Goal: Task Accomplishment & Management: Use online tool/utility

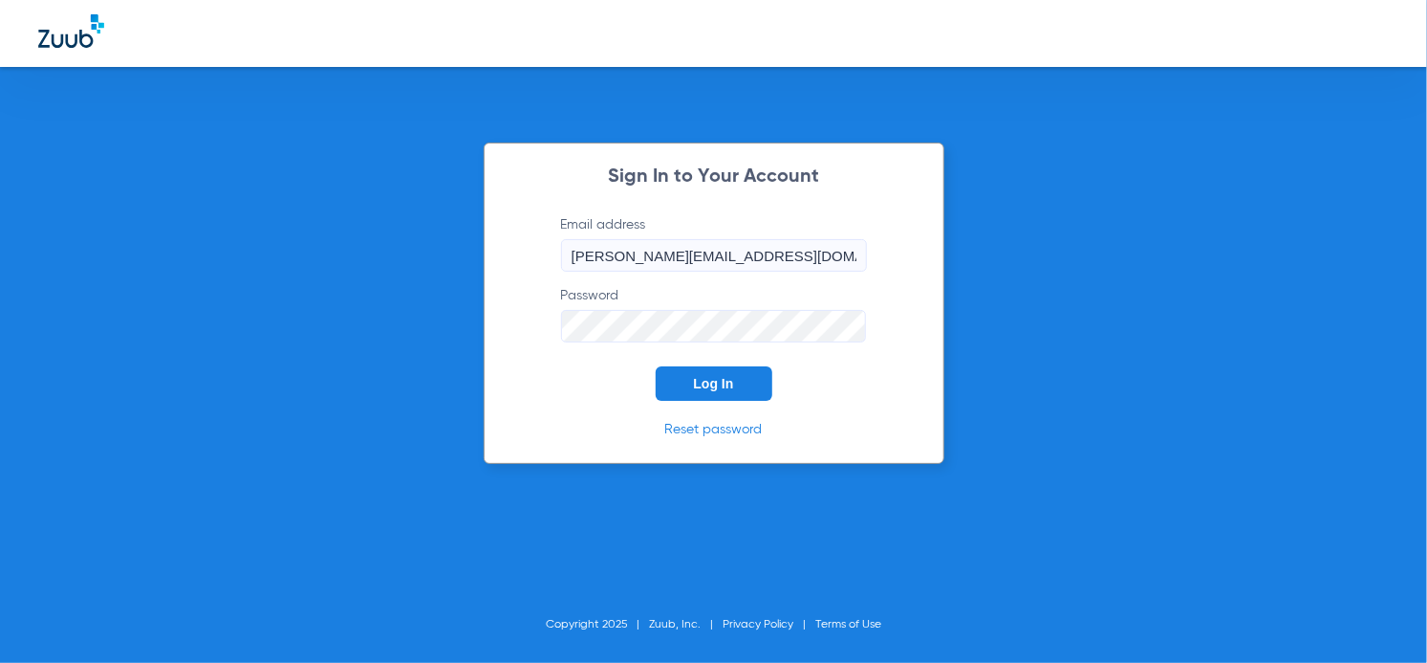
click at [700, 381] on span "Log In" at bounding box center [714, 383] width 40 height 15
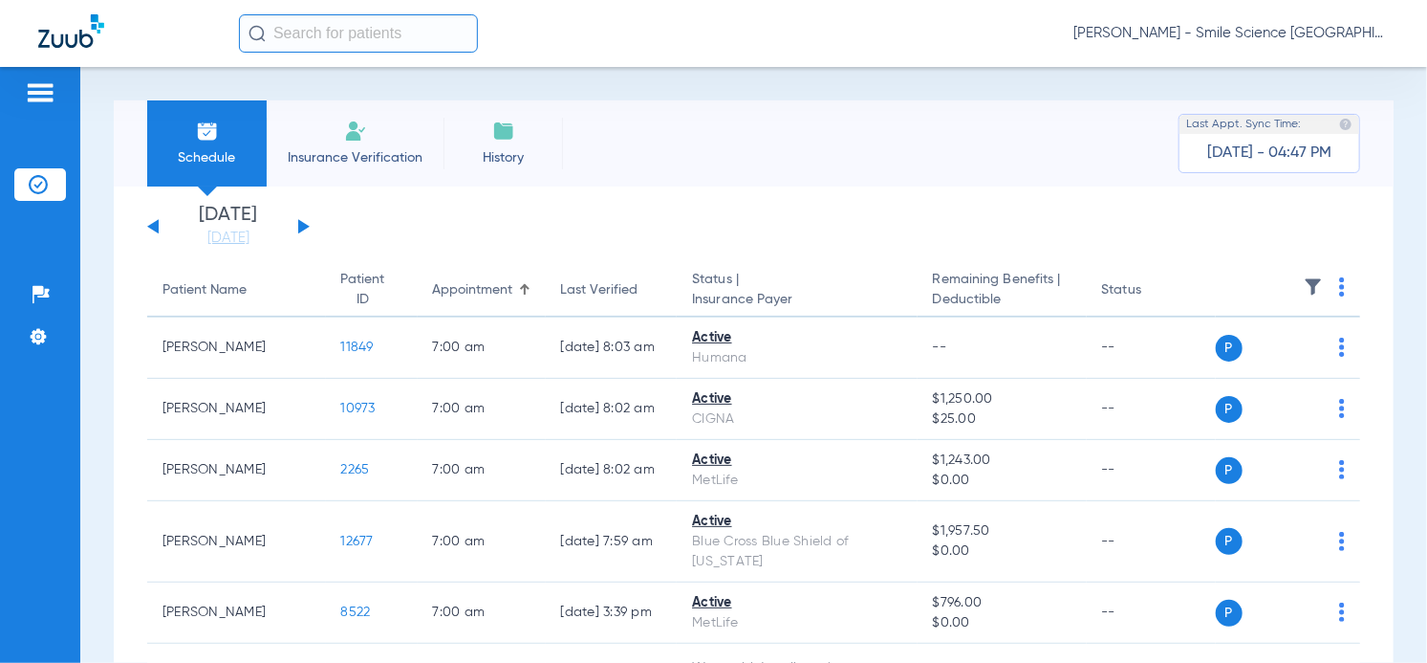
click at [347, 34] on input "text" at bounding box center [358, 33] width 239 height 38
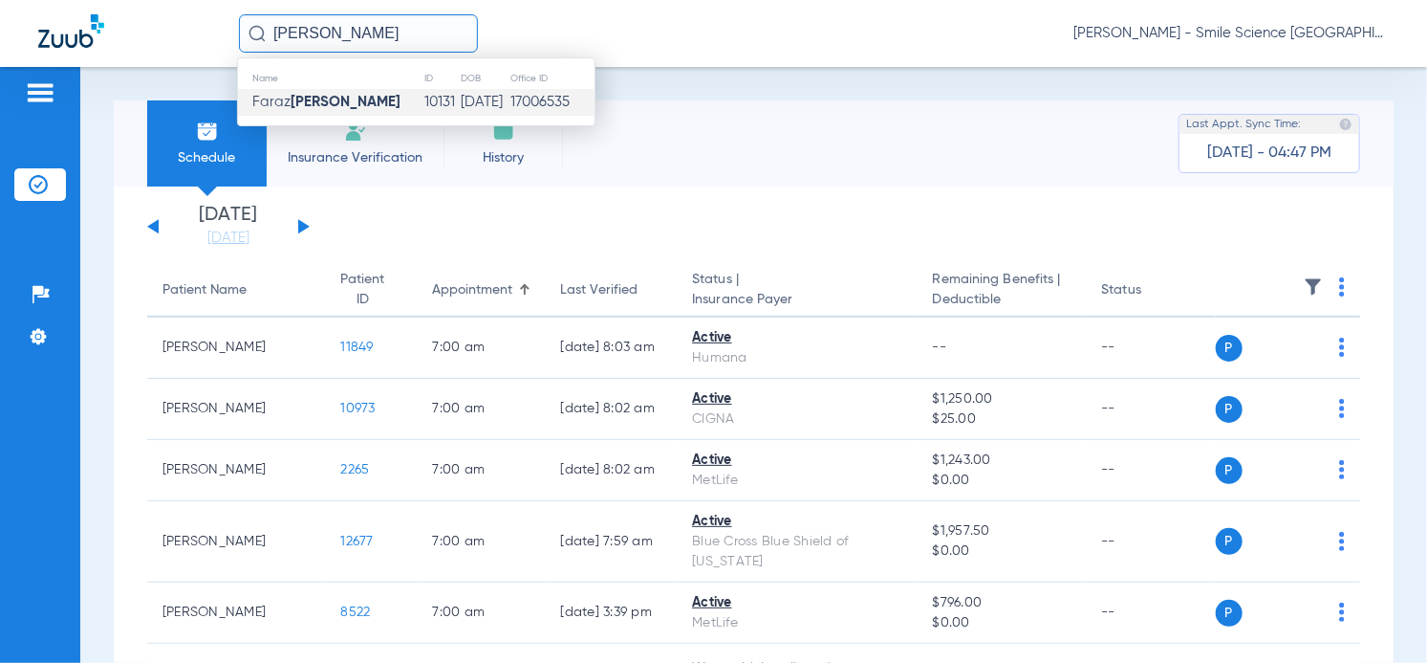
type input "[PERSON_NAME]"
click at [424, 99] on td "10131" at bounding box center [442, 102] width 37 height 27
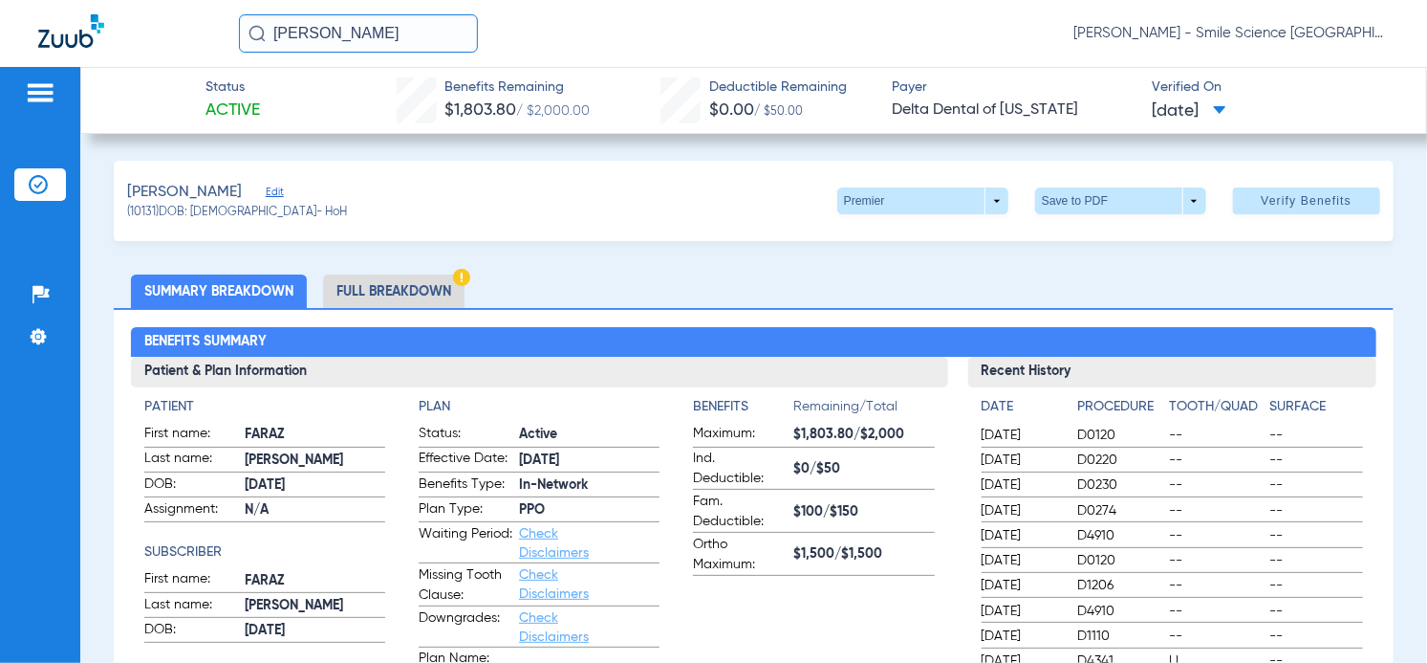
click at [359, 34] on input "[PERSON_NAME]" at bounding box center [358, 33] width 239 height 38
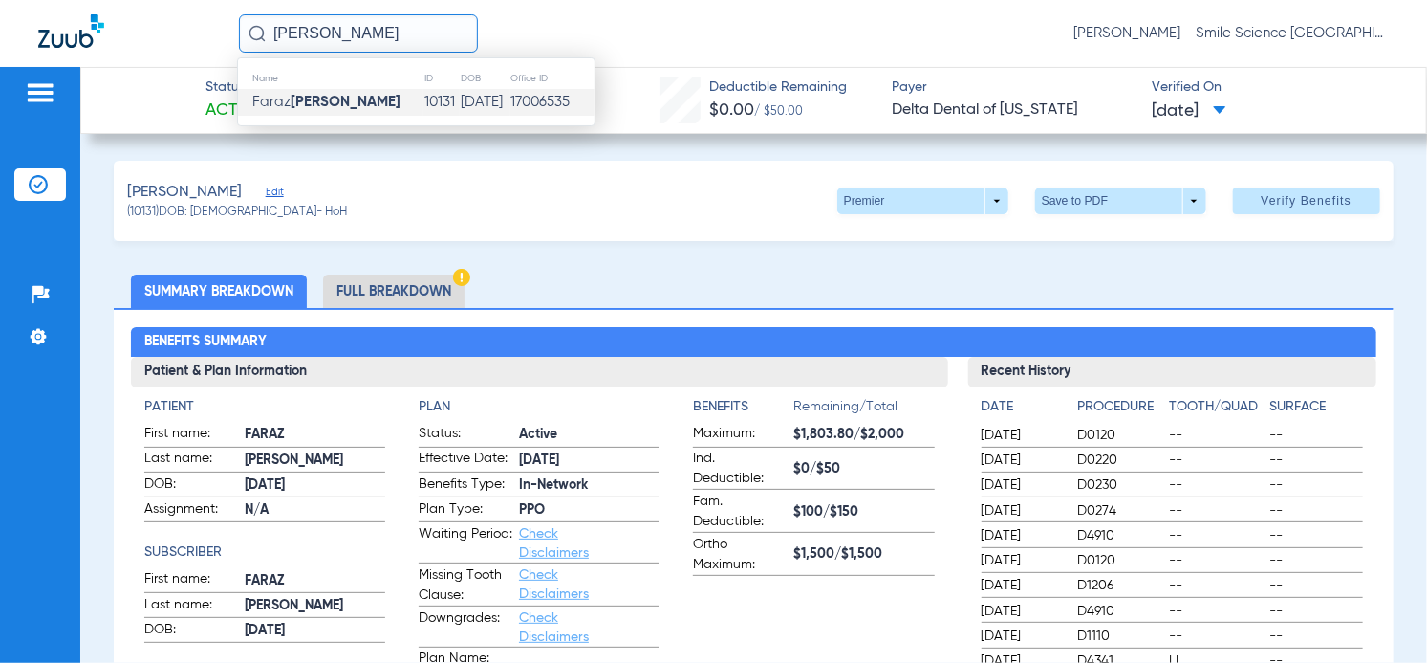
click at [862, 57] on div "[PERSON_NAME] Name ID DOB Office ID [PERSON_NAME] 10131 [DATE] 17006535 [PERSON…" at bounding box center [713, 33] width 1427 height 67
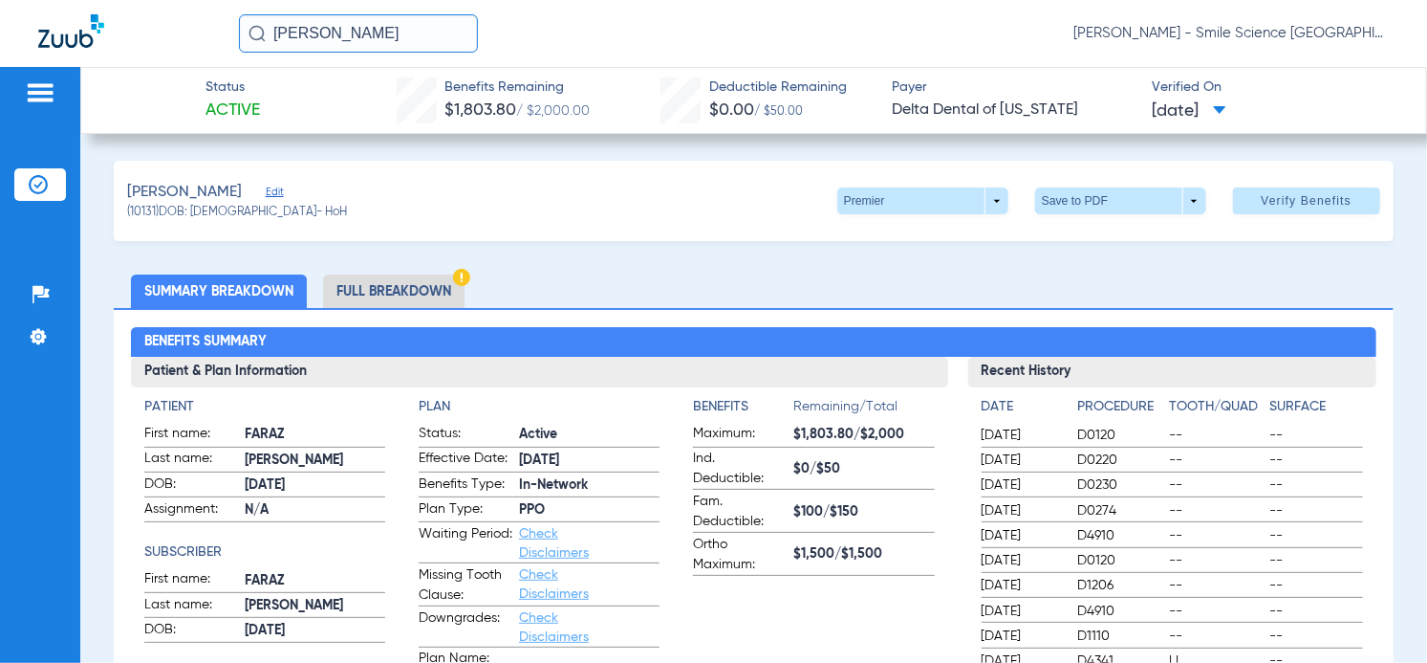
drag, startPoint x: 369, startPoint y: 33, endPoint x: 157, endPoint y: 57, distance: 213.6
click at [157, 57] on div "[PERSON_NAME] [PERSON_NAME] - Smile Science [GEOGRAPHIC_DATA]" at bounding box center [713, 33] width 1427 height 67
click at [352, 37] on input "text" at bounding box center [358, 33] width 239 height 38
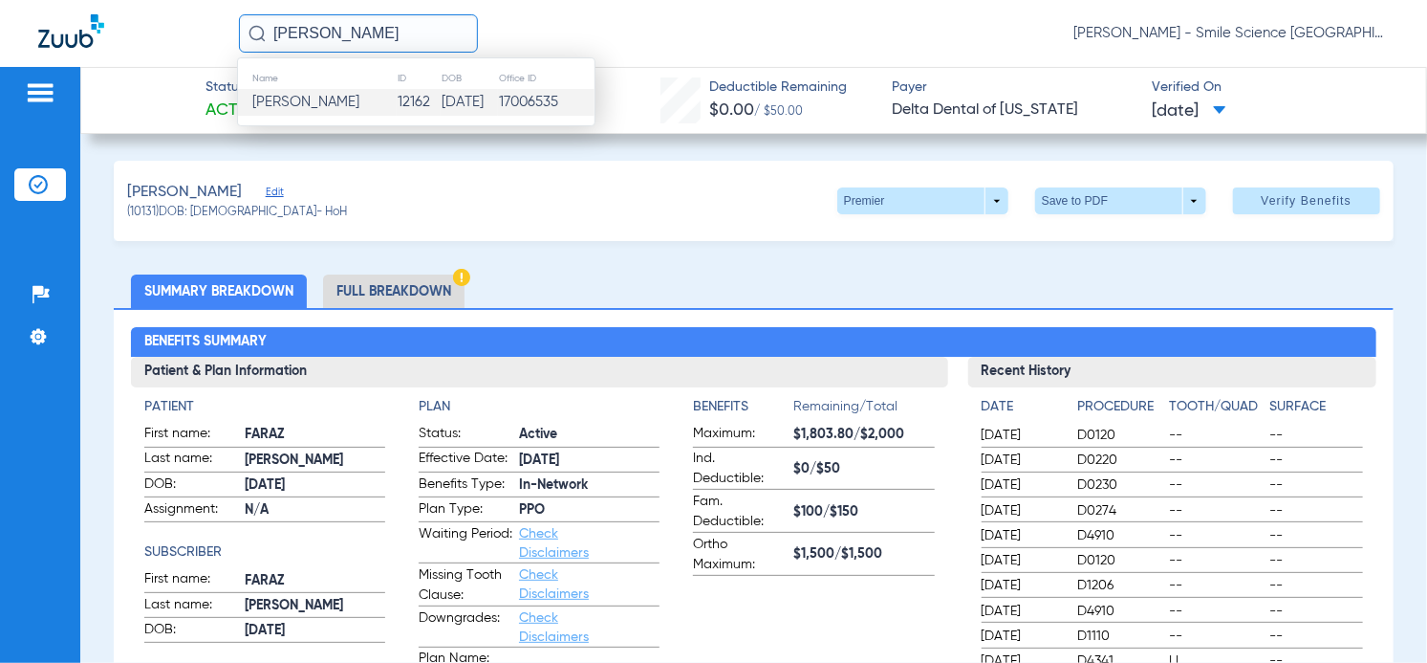
type input "[PERSON_NAME]"
click at [359, 106] on td "[PERSON_NAME]" at bounding box center [317, 102] width 159 height 27
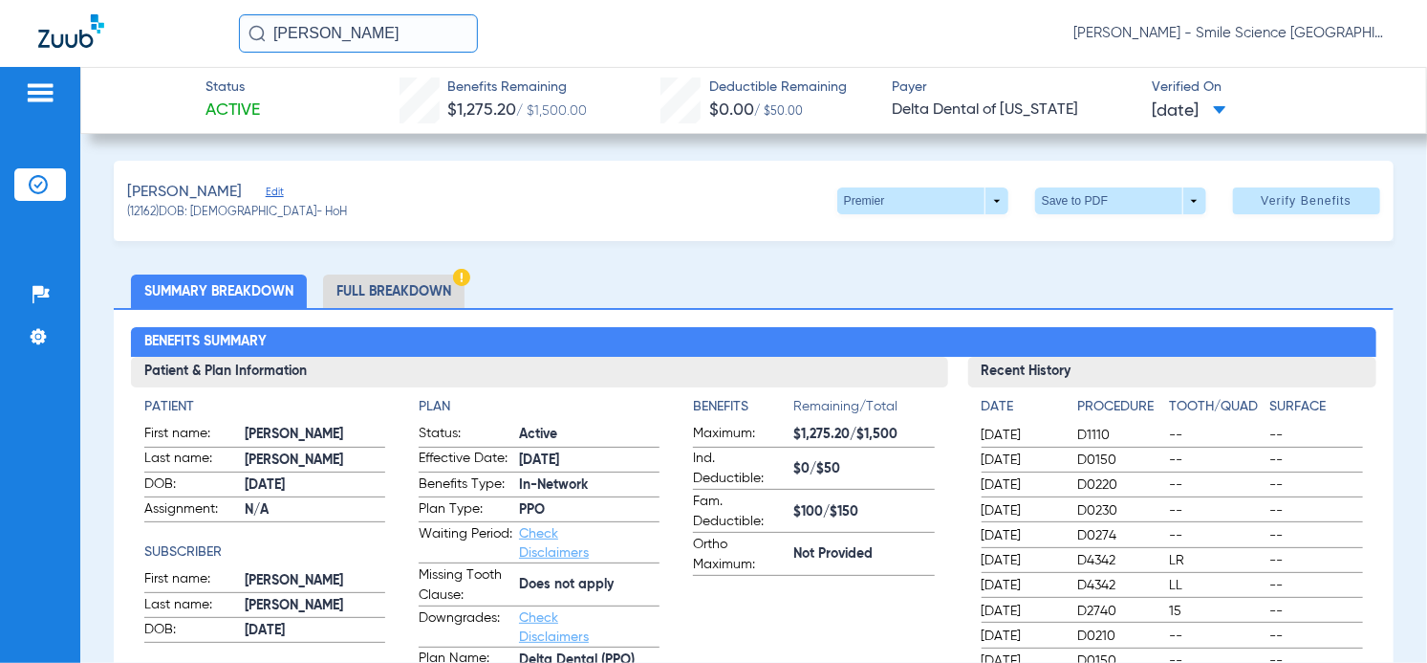
drag, startPoint x: 353, startPoint y: 28, endPoint x: 403, endPoint y: 33, distance: 50.9
click at [353, 31] on input "[PERSON_NAME]" at bounding box center [358, 33] width 239 height 38
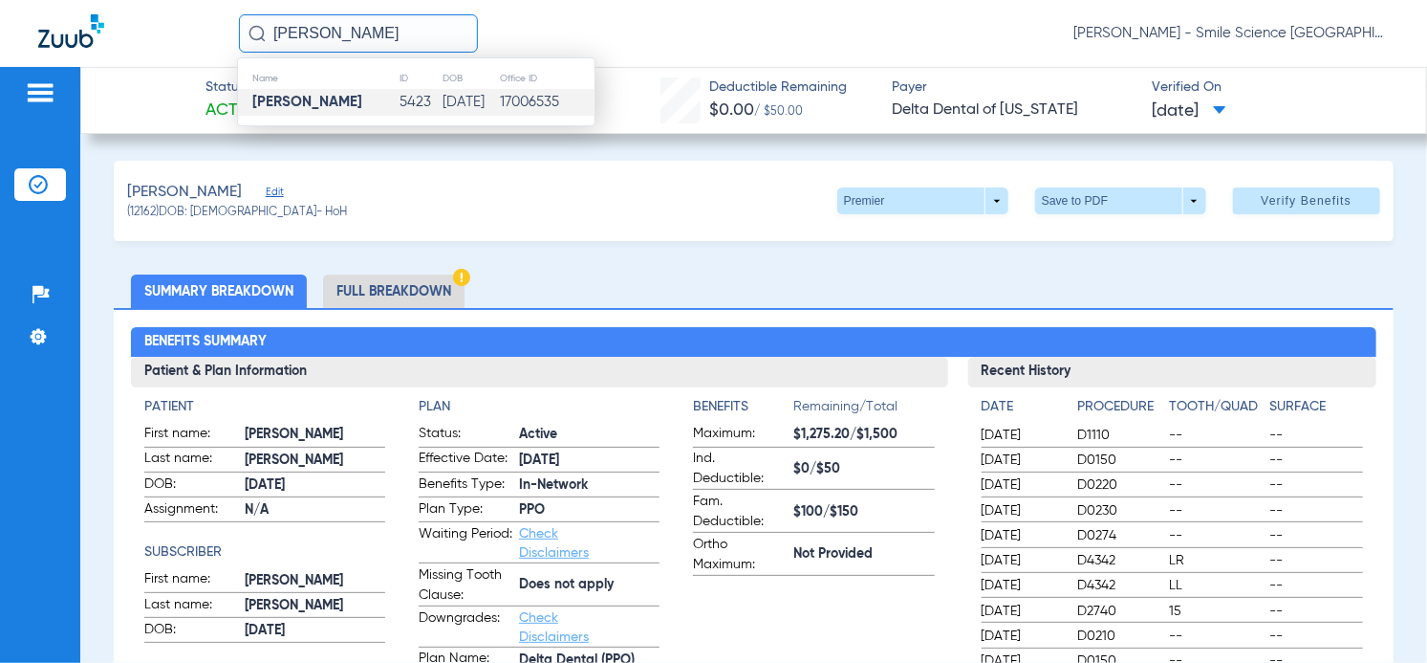
type input "[PERSON_NAME]"
click at [348, 110] on td "[PERSON_NAME]" at bounding box center [318, 102] width 161 height 27
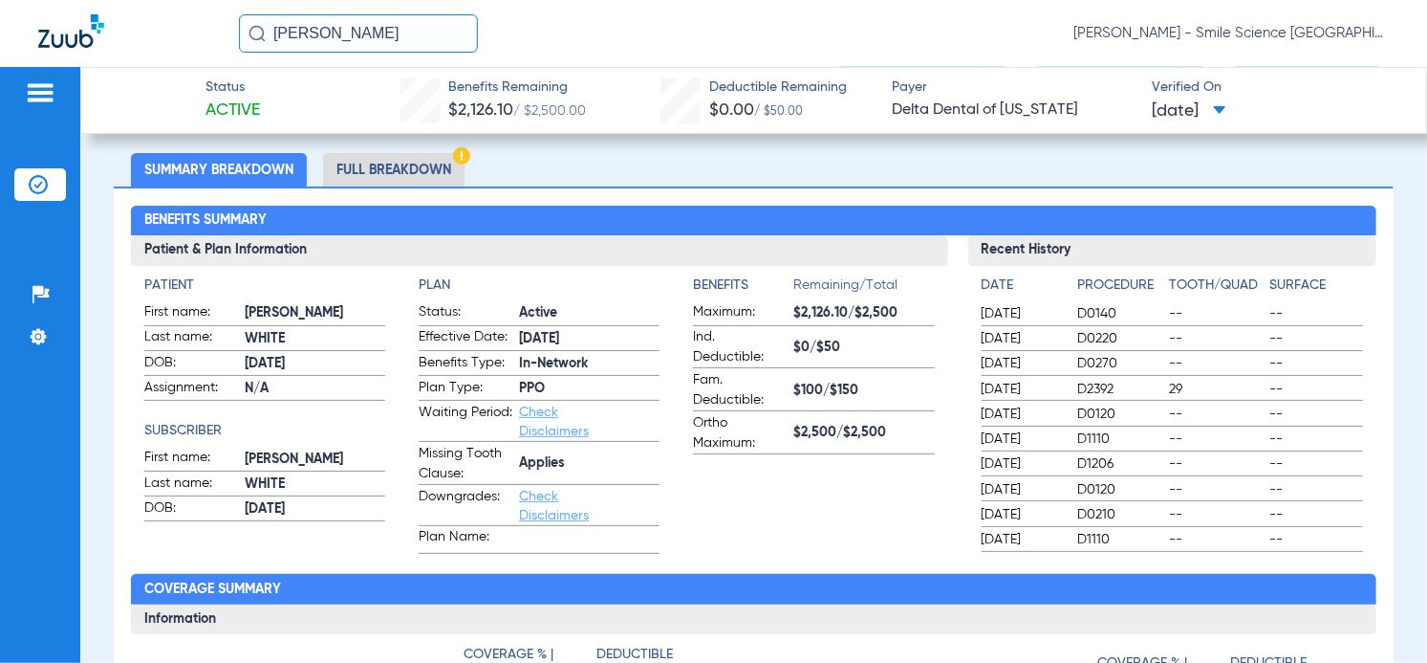
scroll to position [173, 0]
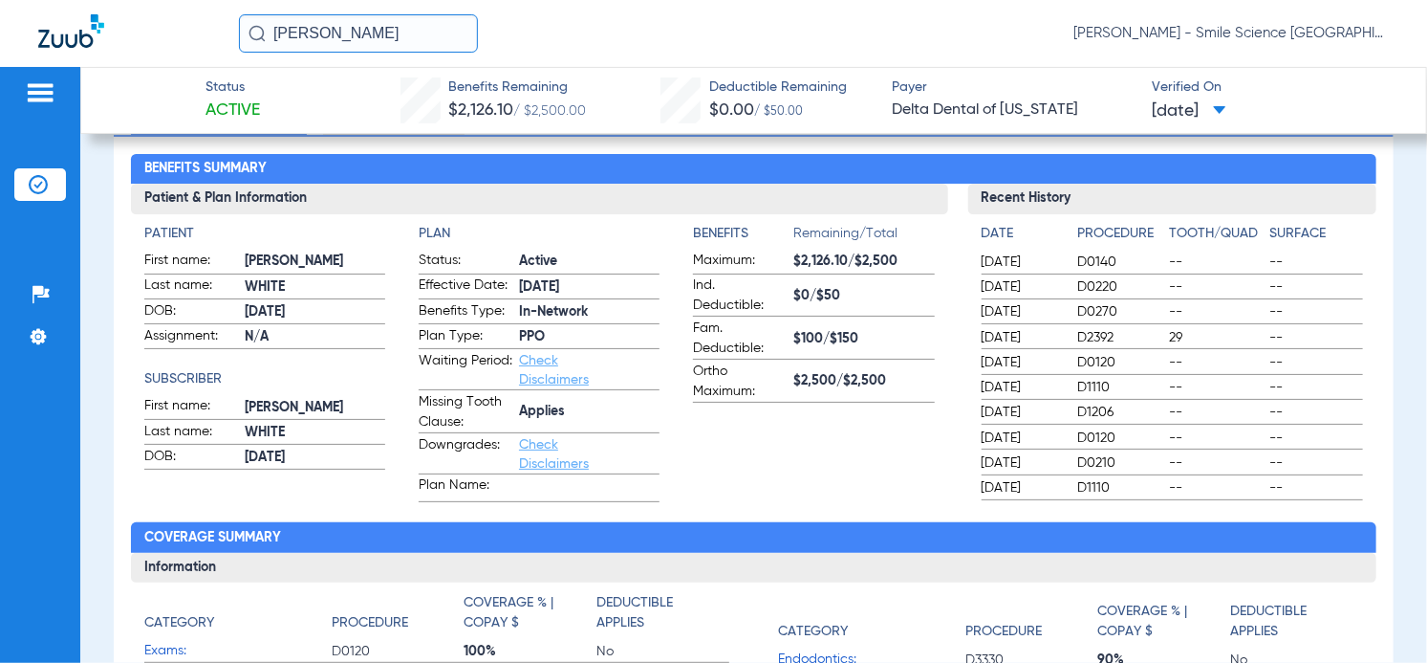
drag, startPoint x: 420, startPoint y: 34, endPoint x: 43, endPoint y: 54, distance: 377.2
click at [53, 57] on div "[PERSON_NAME] [PERSON_NAME] - Smile Science [GEOGRAPHIC_DATA]" at bounding box center [713, 33] width 1427 height 67
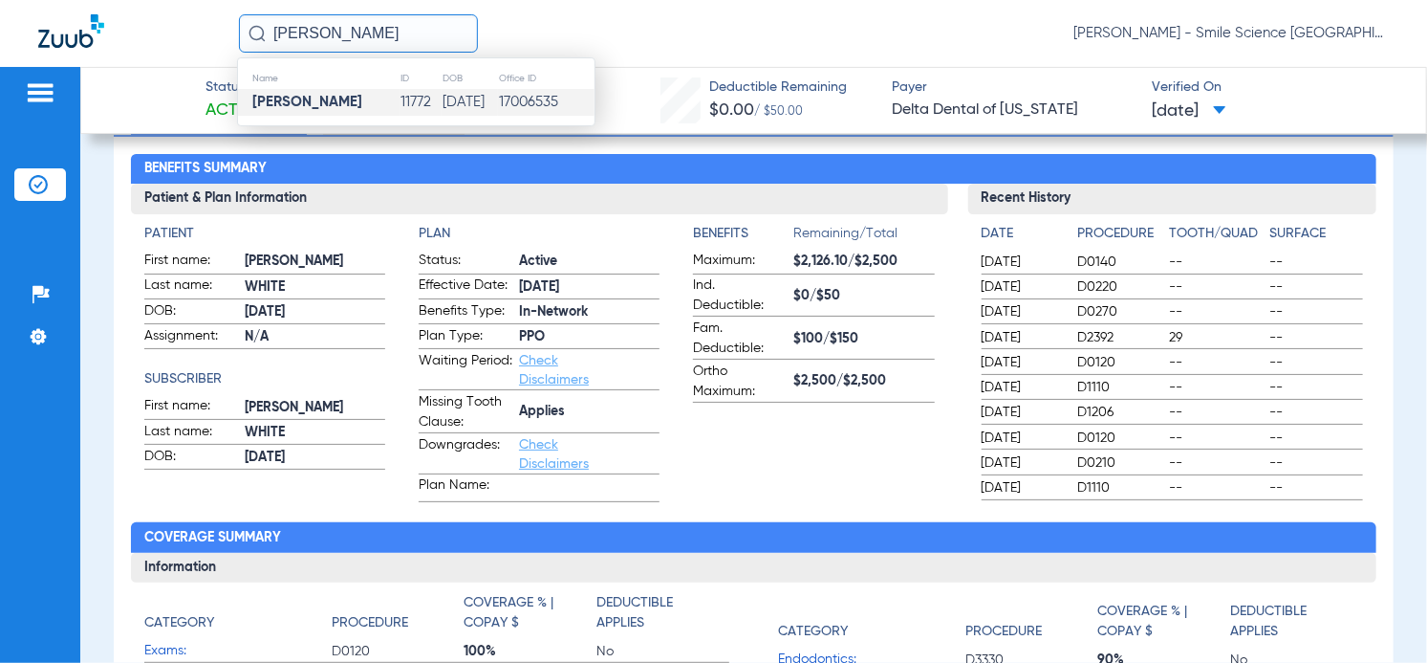
type input "[PERSON_NAME]"
click at [335, 104] on strong "[PERSON_NAME]" at bounding box center [307, 102] width 110 height 14
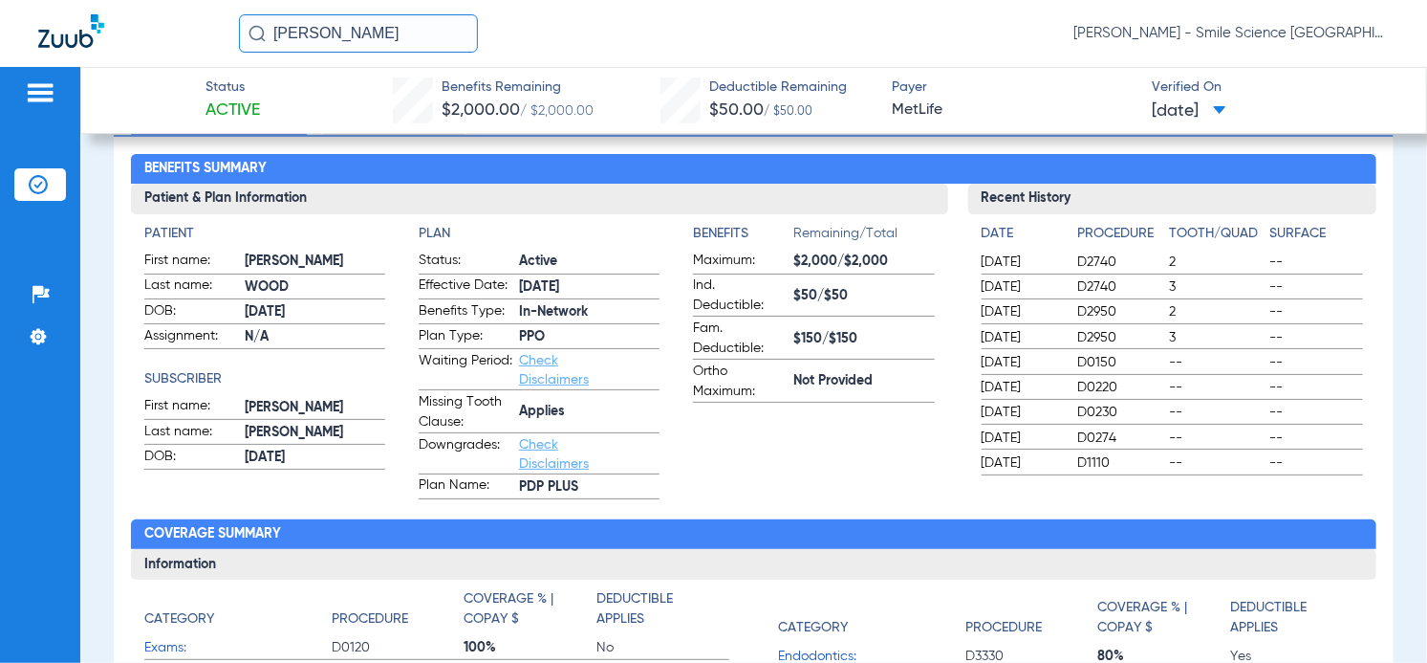
drag, startPoint x: 457, startPoint y: 37, endPoint x: 16, endPoint y: 31, distance: 440.8
click at [33, 31] on div "[PERSON_NAME] [PERSON_NAME] - Smile Science [GEOGRAPHIC_DATA]" at bounding box center [713, 33] width 1427 height 67
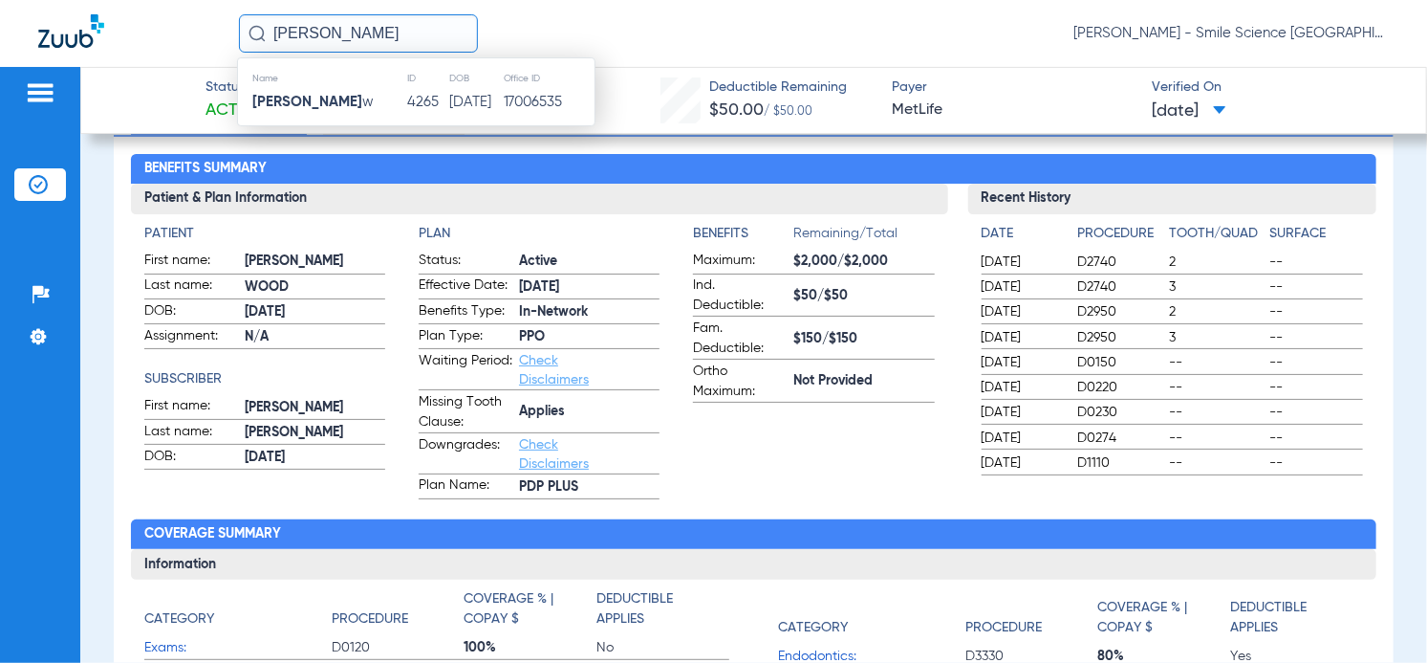
type input "[PERSON_NAME]"
click at [407, 107] on td "4265" at bounding box center [427, 102] width 41 height 27
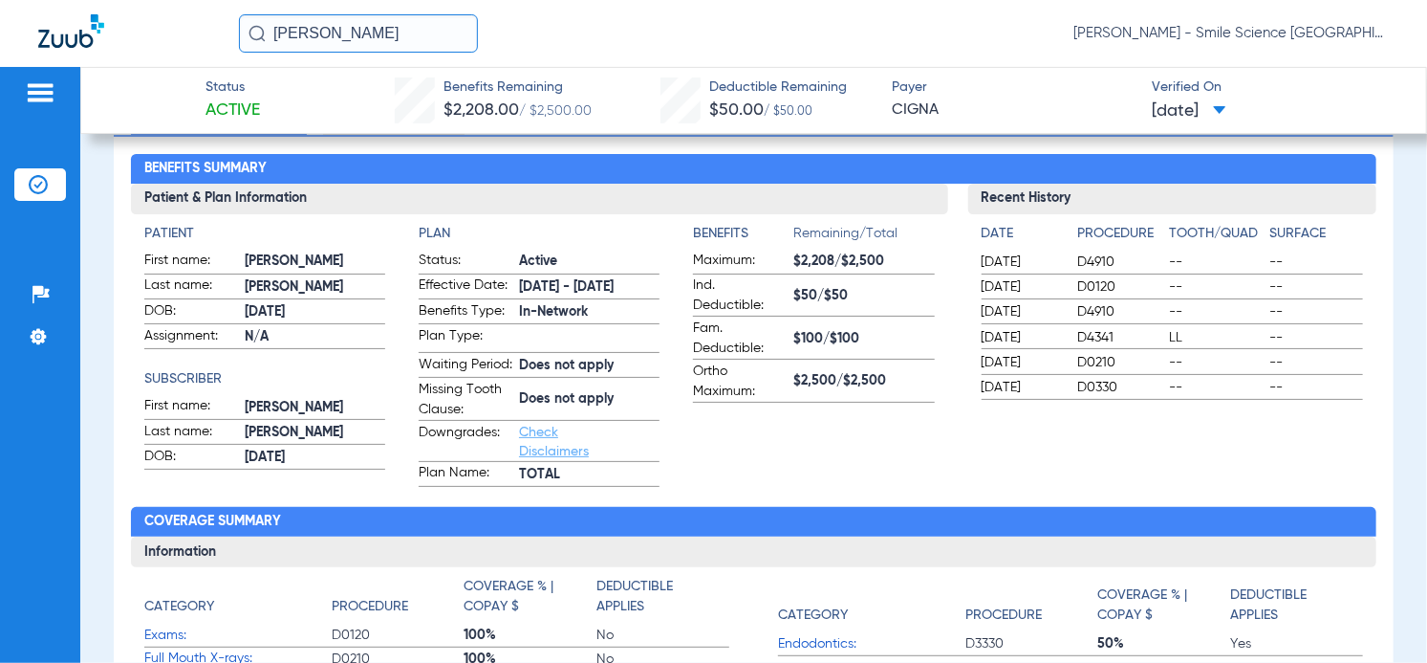
click at [362, 35] on input "[PERSON_NAME]" at bounding box center [358, 33] width 239 height 38
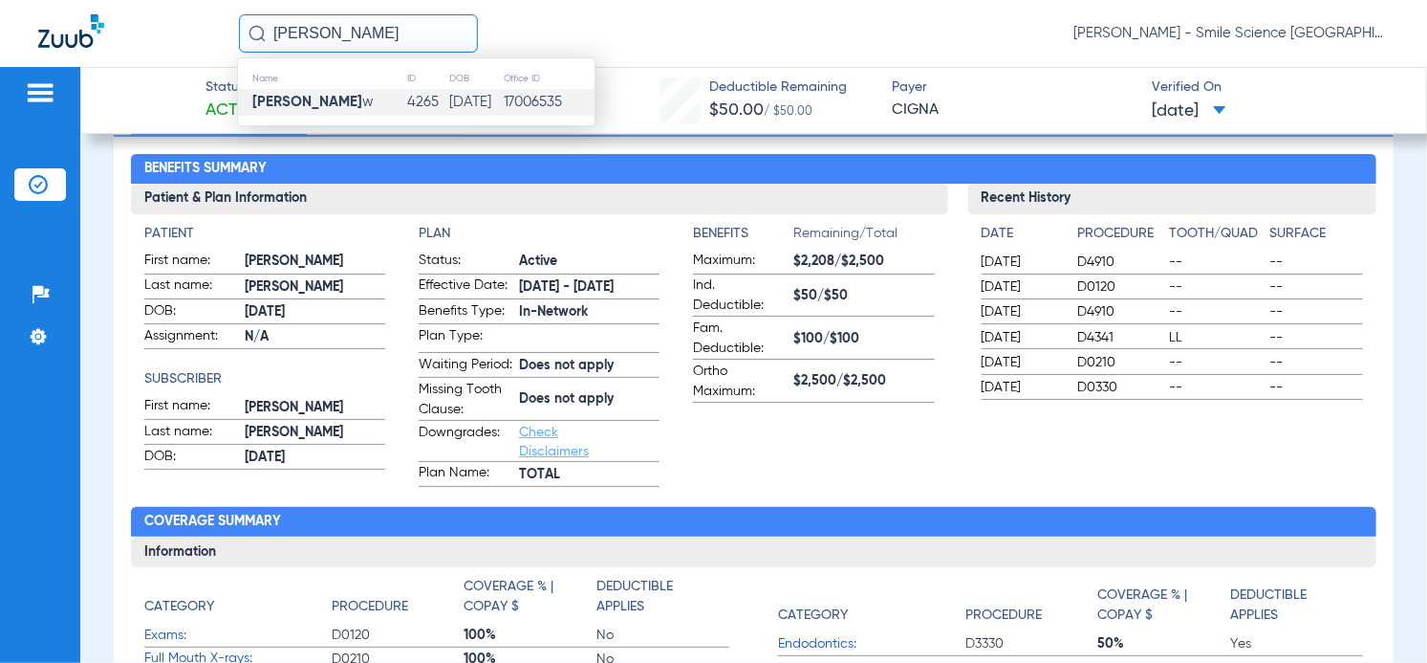
click at [557, 33] on div "[PERSON_NAME] Name ID DOB Office ID [PERSON_NAME] Sha w 4265 [DATE] 17006535 [P…" at bounding box center [814, 33] width 1150 height 38
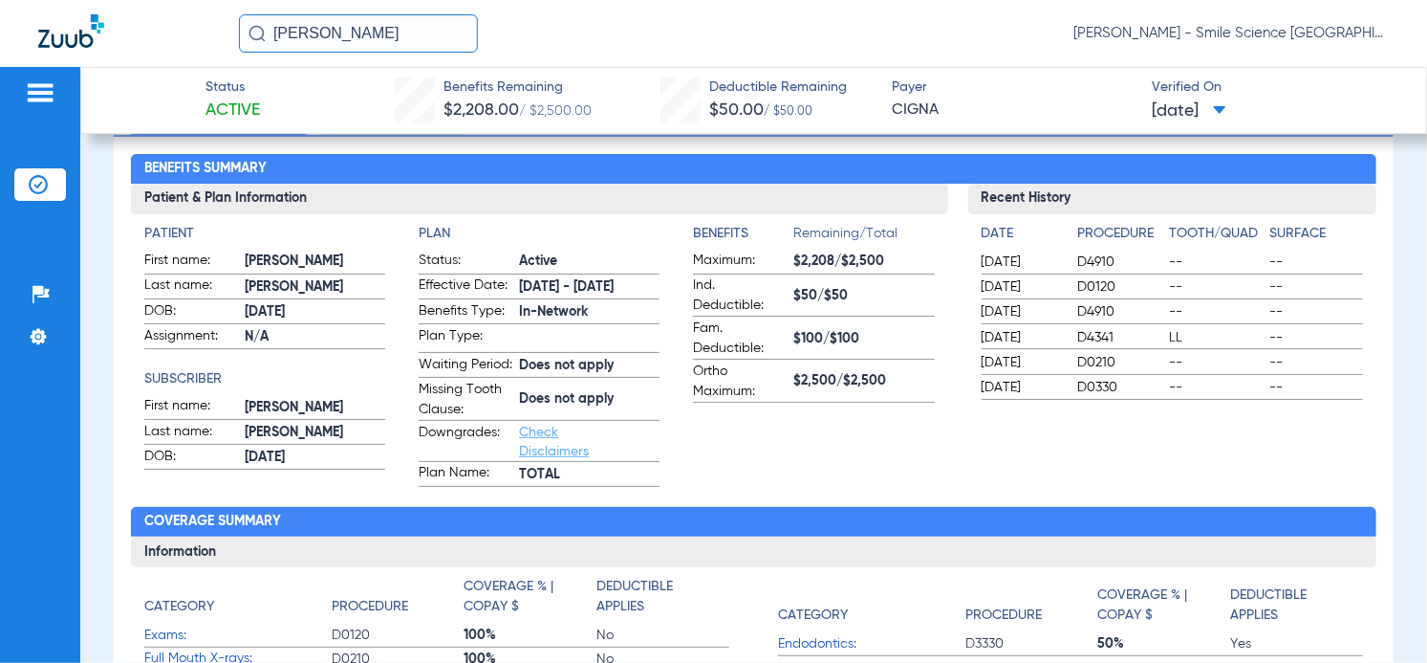
drag, startPoint x: 362, startPoint y: 33, endPoint x: 180, endPoint y: 34, distance: 182.6
click at [187, 34] on div "[PERSON_NAME] sha [PERSON_NAME] - Smile Science [GEOGRAPHIC_DATA]" at bounding box center [713, 33] width 1427 height 67
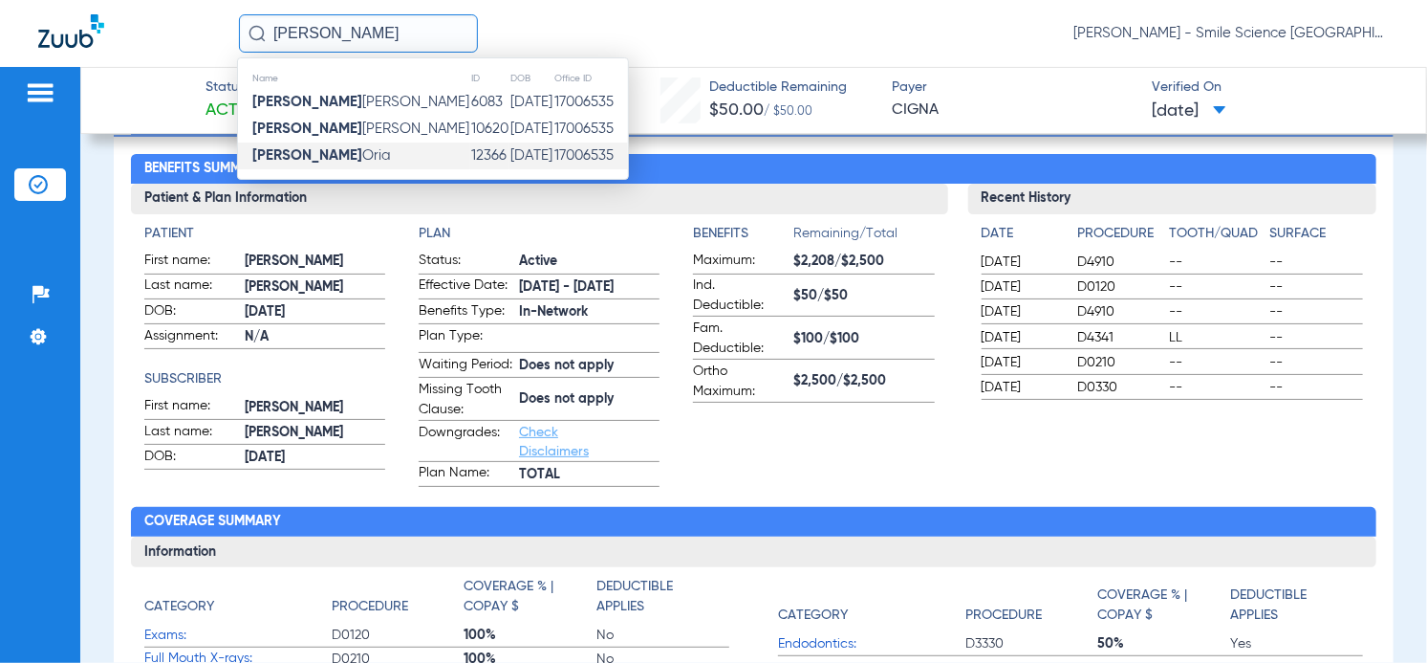
type input "[PERSON_NAME]"
click at [343, 153] on td "[PERSON_NAME]" at bounding box center [354, 155] width 232 height 27
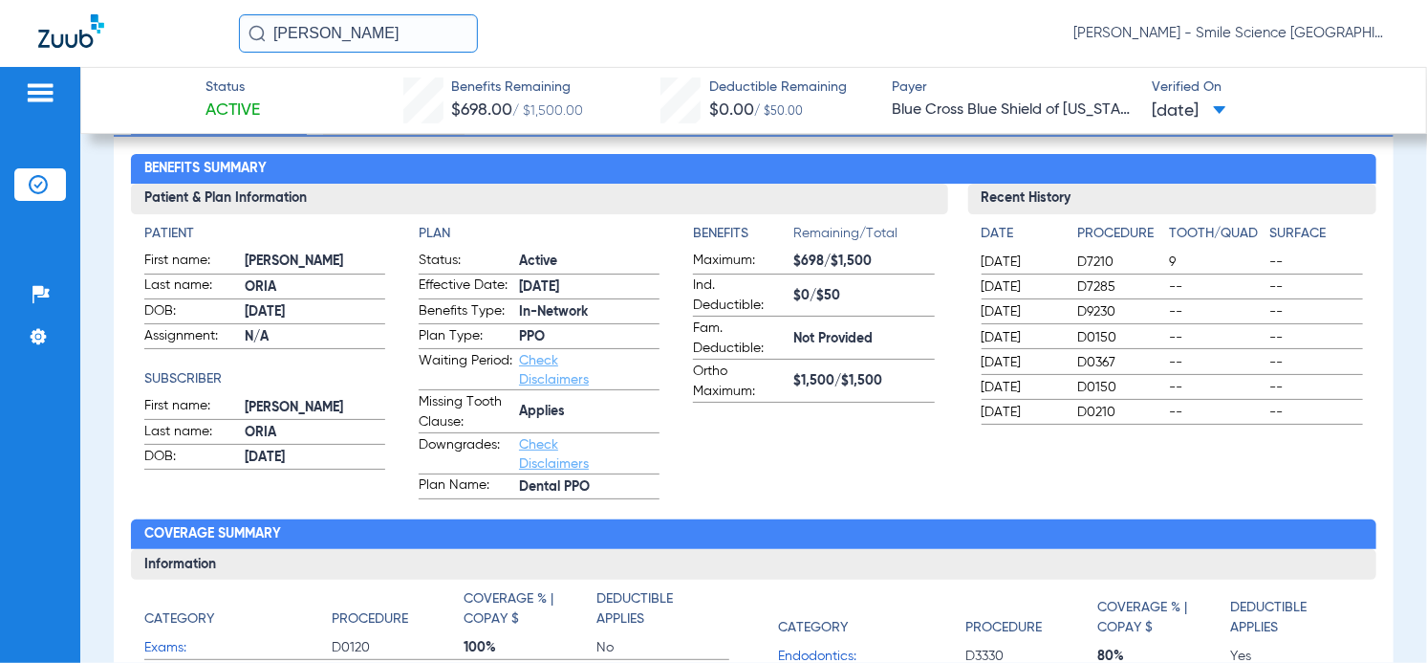
drag, startPoint x: 316, startPoint y: 29, endPoint x: 70, endPoint y: 10, distance: 247.4
click at [70, 10] on div "[PERSON_NAME] - Smile Science [GEOGRAPHIC_DATA]" at bounding box center [713, 33] width 1427 height 67
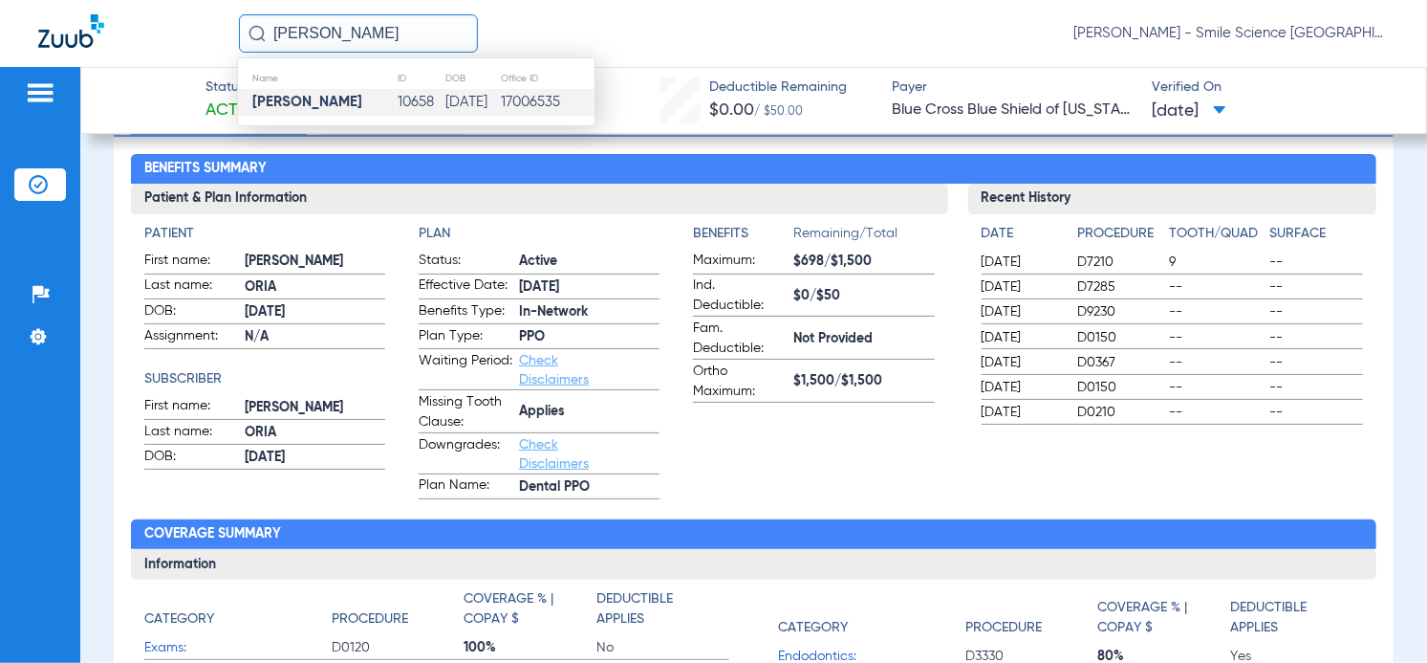
type input "[PERSON_NAME]"
click at [399, 105] on td "10658" at bounding box center [421, 102] width 49 height 27
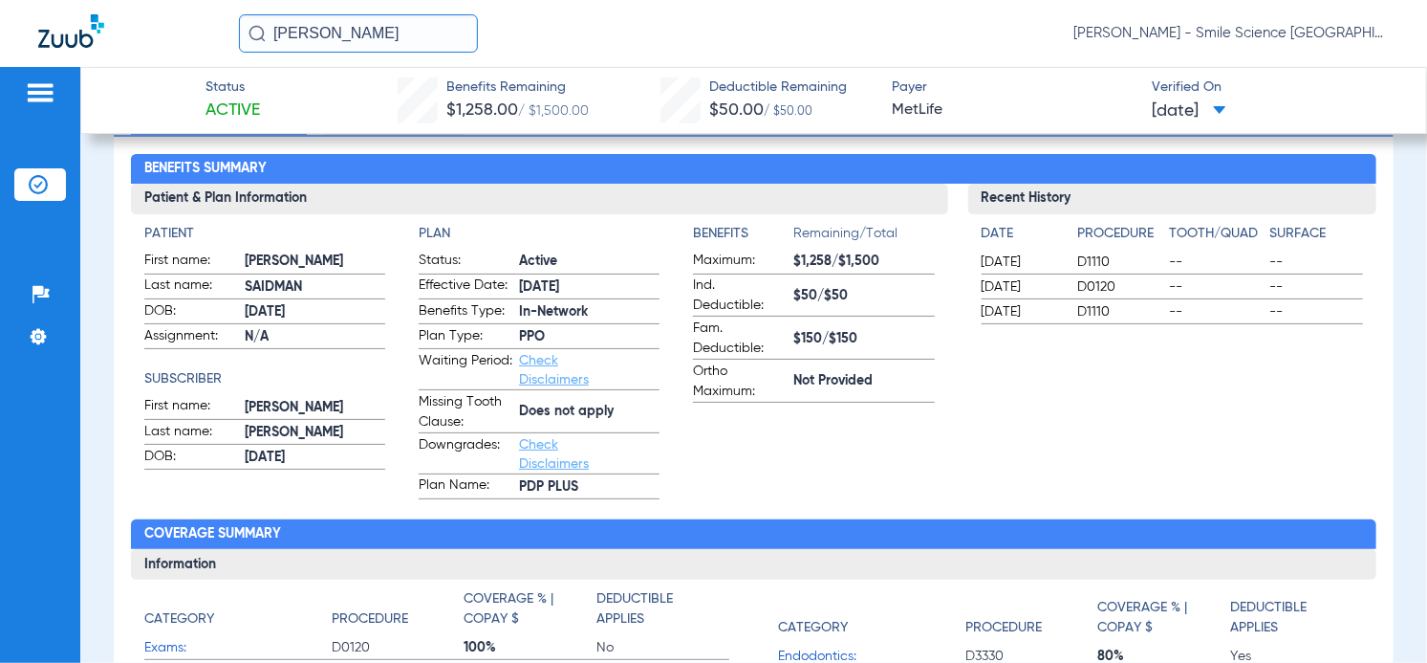
drag, startPoint x: 407, startPoint y: 32, endPoint x: 47, endPoint y: 37, distance: 360.5
click at [128, 37] on div "[PERSON_NAME] [PERSON_NAME] - Smile Science [GEOGRAPHIC_DATA]" at bounding box center [713, 33] width 1427 height 67
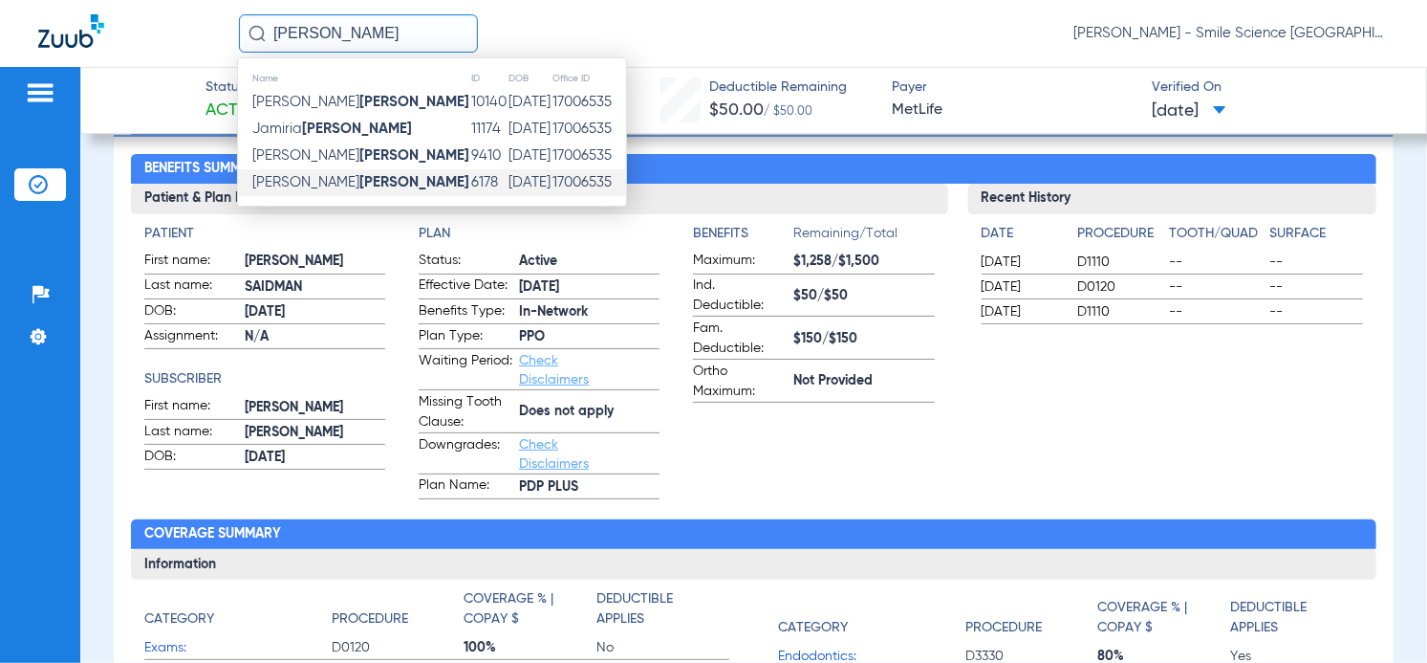
type input "[PERSON_NAME]"
click at [328, 191] on td "[PERSON_NAME]" at bounding box center [354, 182] width 232 height 27
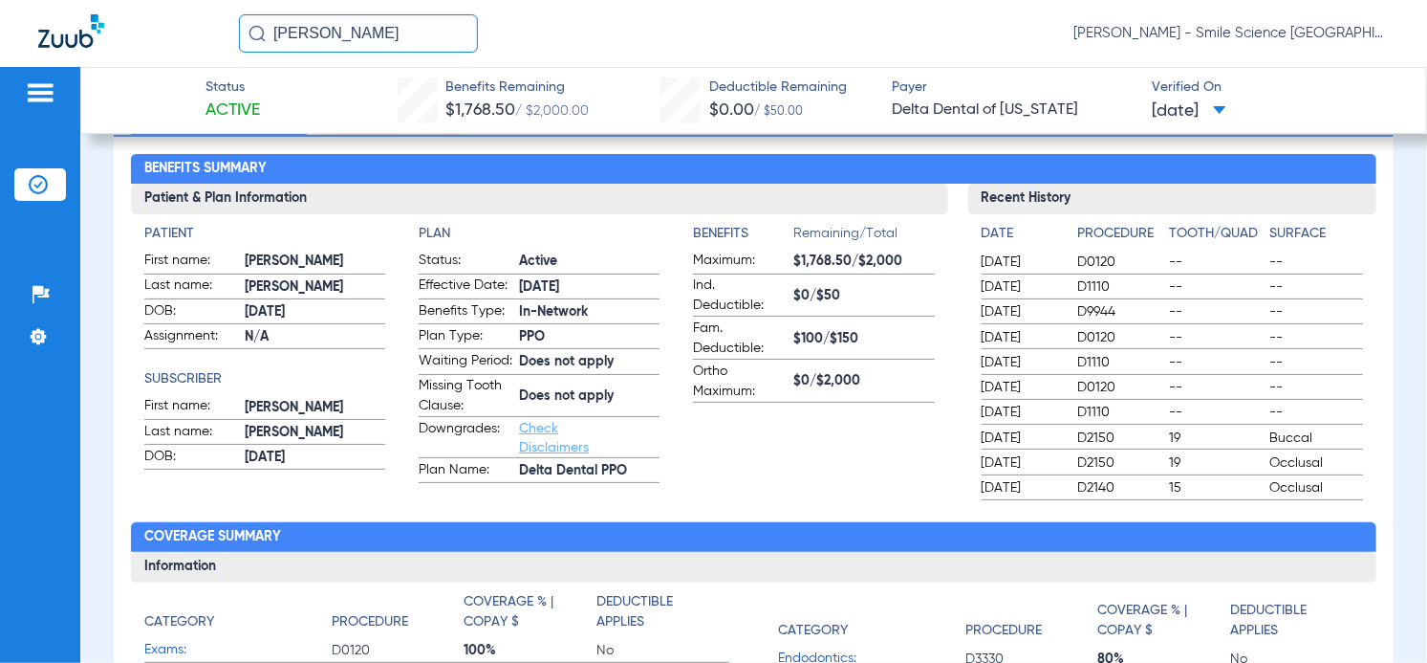
drag, startPoint x: 343, startPoint y: 28, endPoint x: 16, endPoint y: 51, distance: 327.8
click at [52, 46] on div "[PERSON_NAME] [PERSON_NAME] - Smile Science [GEOGRAPHIC_DATA]" at bounding box center [713, 33] width 1427 height 67
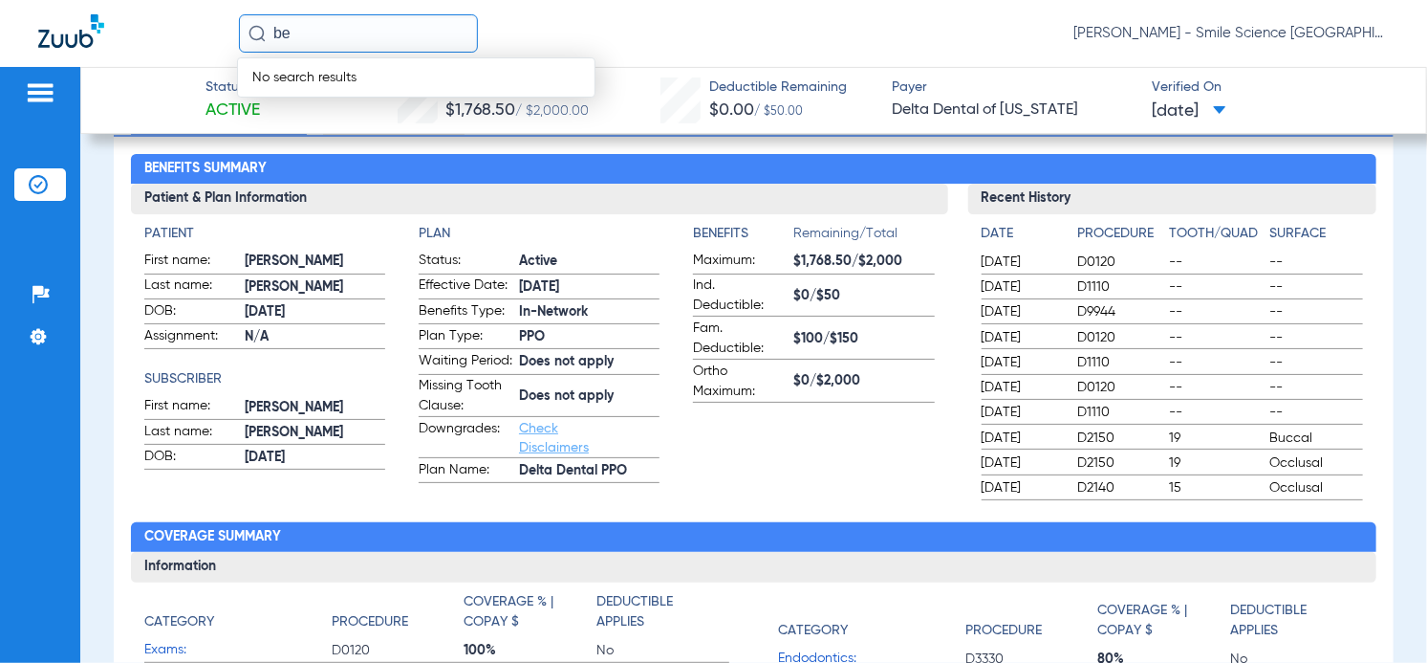
type input "b"
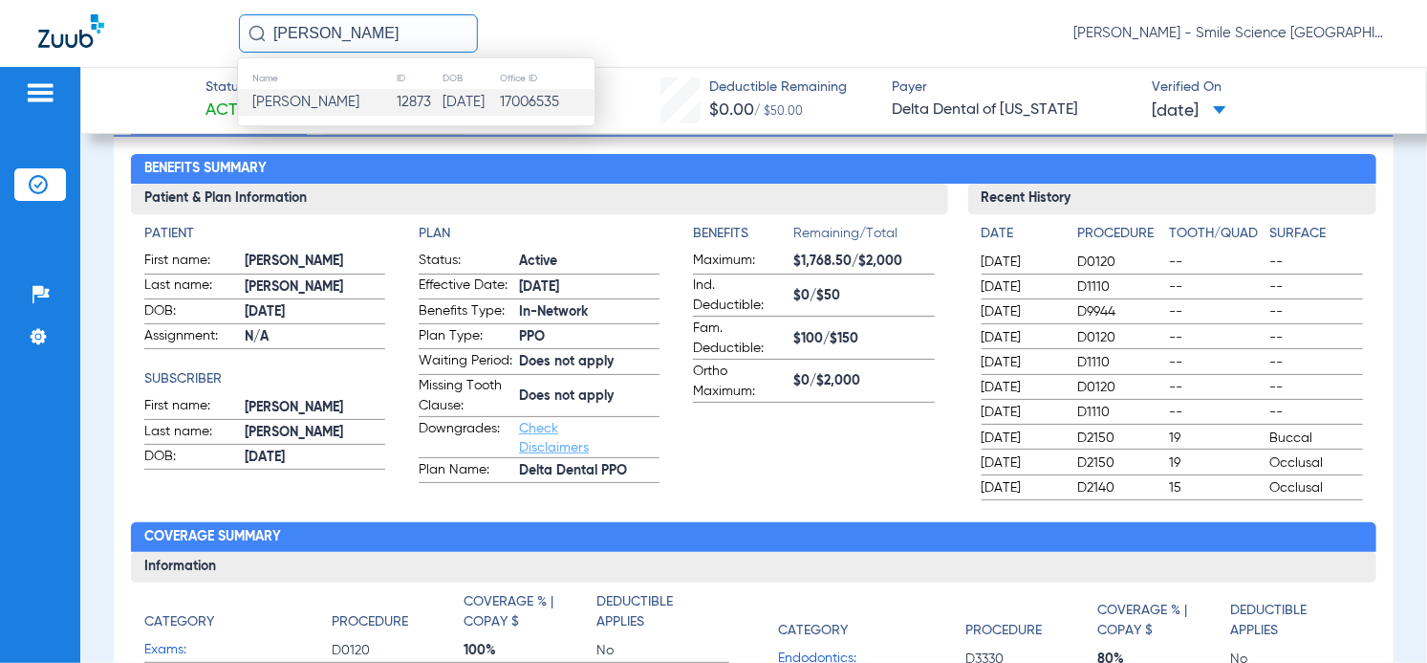
type input "[PERSON_NAME]"
drag, startPoint x: 520, startPoint y: 114, endPoint x: 506, endPoint y: 120, distance: 15.8
click at [519, 111] on td "17006535" at bounding box center [547, 102] width 96 height 27
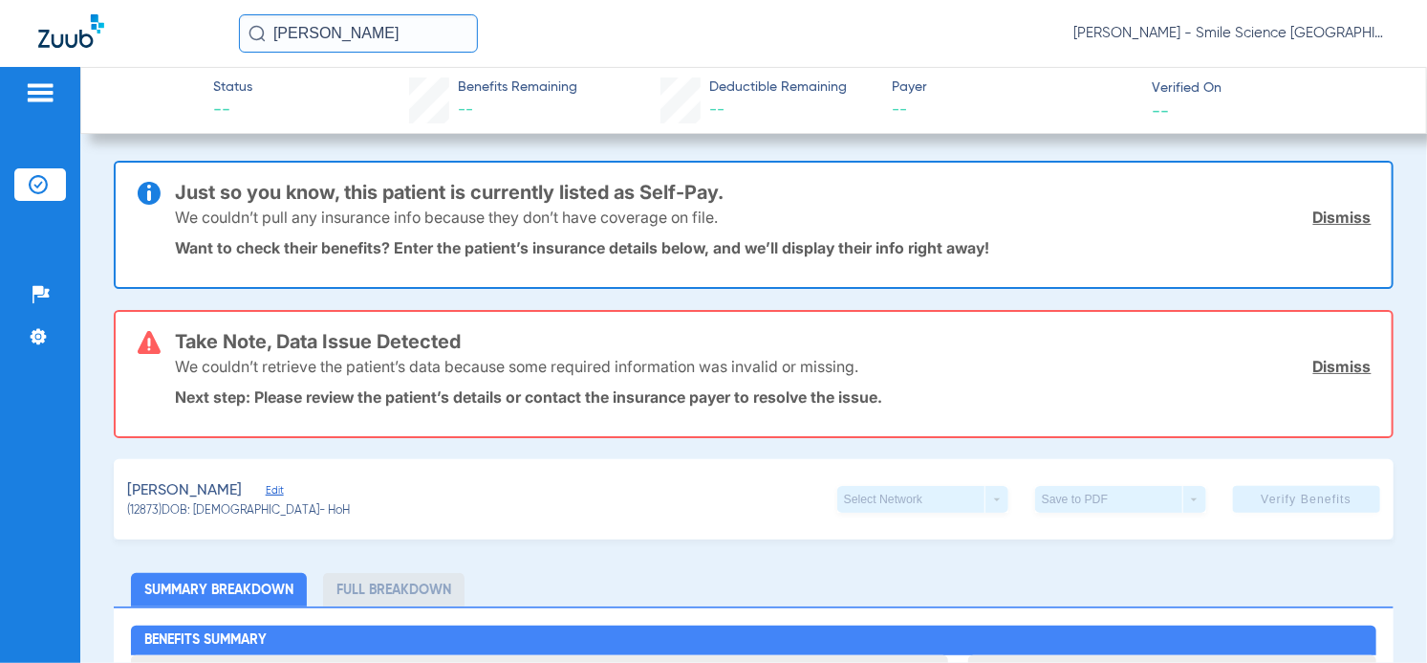
drag, startPoint x: 422, startPoint y: 43, endPoint x: 10, endPoint y: 37, distance: 412.1
click at [54, 37] on div "[PERSON_NAME] [PERSON_NAME] - Smile Science [GEOGRAPHIC_DATA]" at bounding box center [713, 33] width 1427 height 67
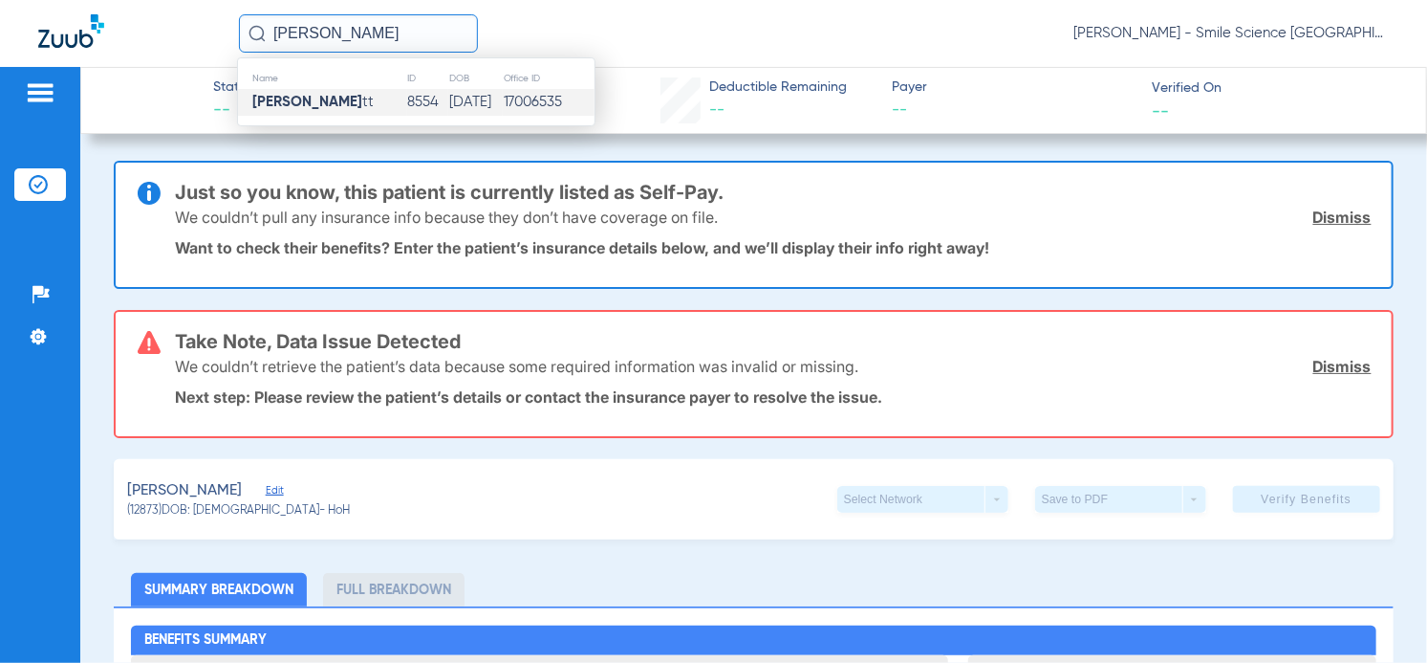
type input "[PERSON_NAME]"
drag, startPoint x: 417, startPoint y: 88, endPoint x: 409, endPoint y: 95, distance: 10.2
click at [448, 95] on td "[DATE]" at bounding box center [475, 102] width 54 height 27
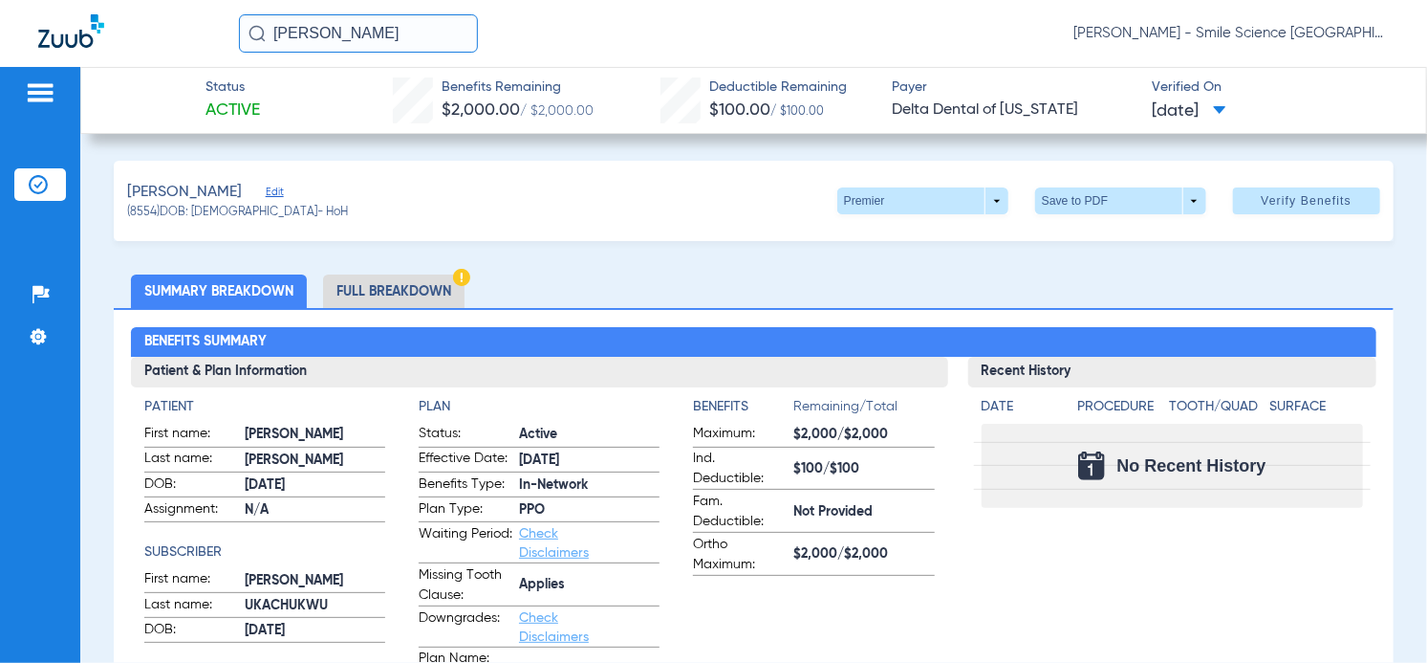
drag, startPoint x: 316, startPoint y: 49, endPoint x: 46, endPoint y: 41, distance: 270.7
click at [65, 42] on div "[PERSON_NAME] [PERSON_NAME] - Smile Science [GEOGRAPHIC_DATA]" at bounding box center [713, 33] width 1427 height 67
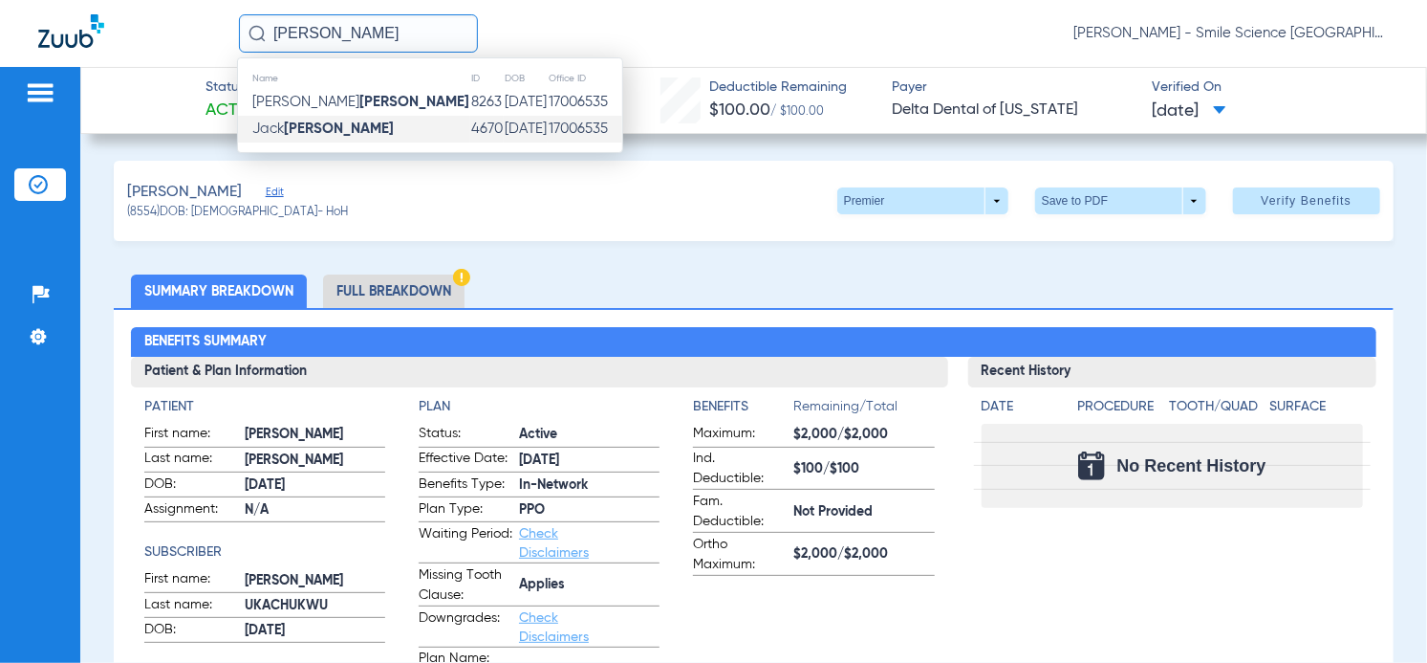
type input "[PERSON_NAME]"
click at [470, 134] on td "4670" at bounding box center [486, 129] width 33 height 27
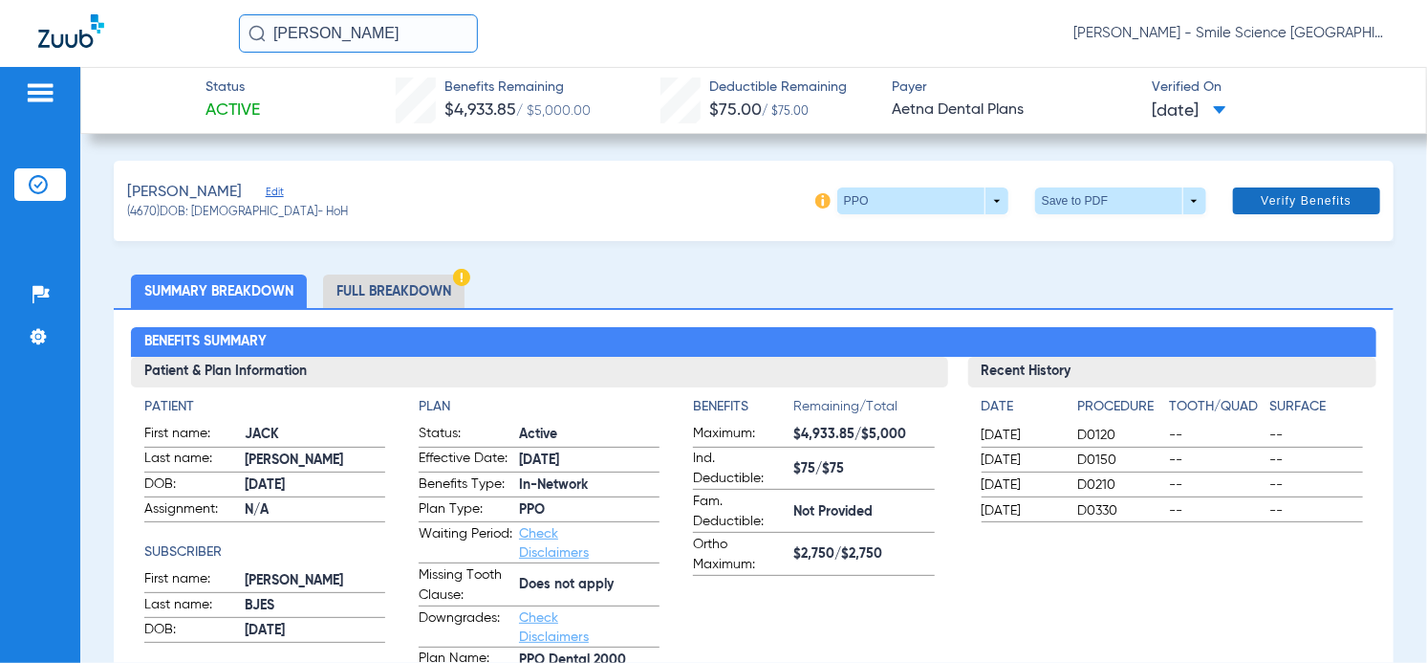
click at [1297, 205] on span "Verify Benefits" at bounding box center [1306, 200] width 91 height 15
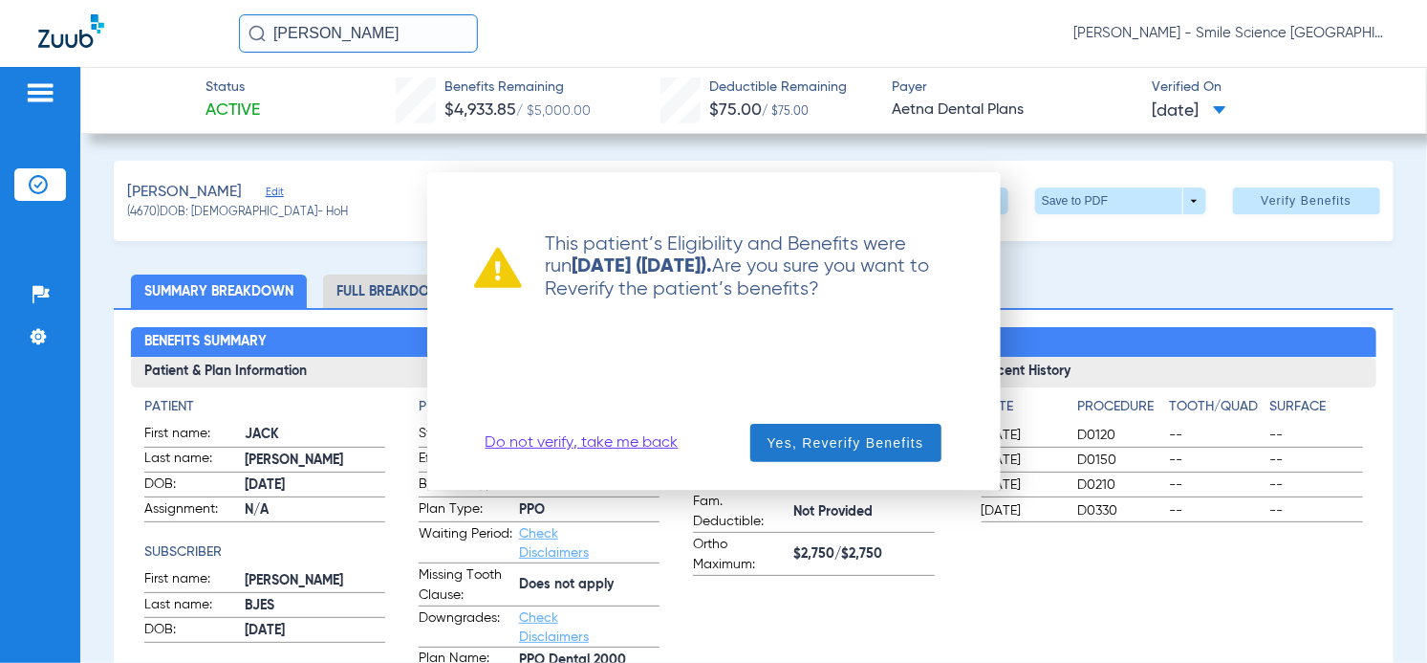
click at [821, 437] on span "Yes, Reverify Benefits" at bounding box center [846, 442] width 157 height 19
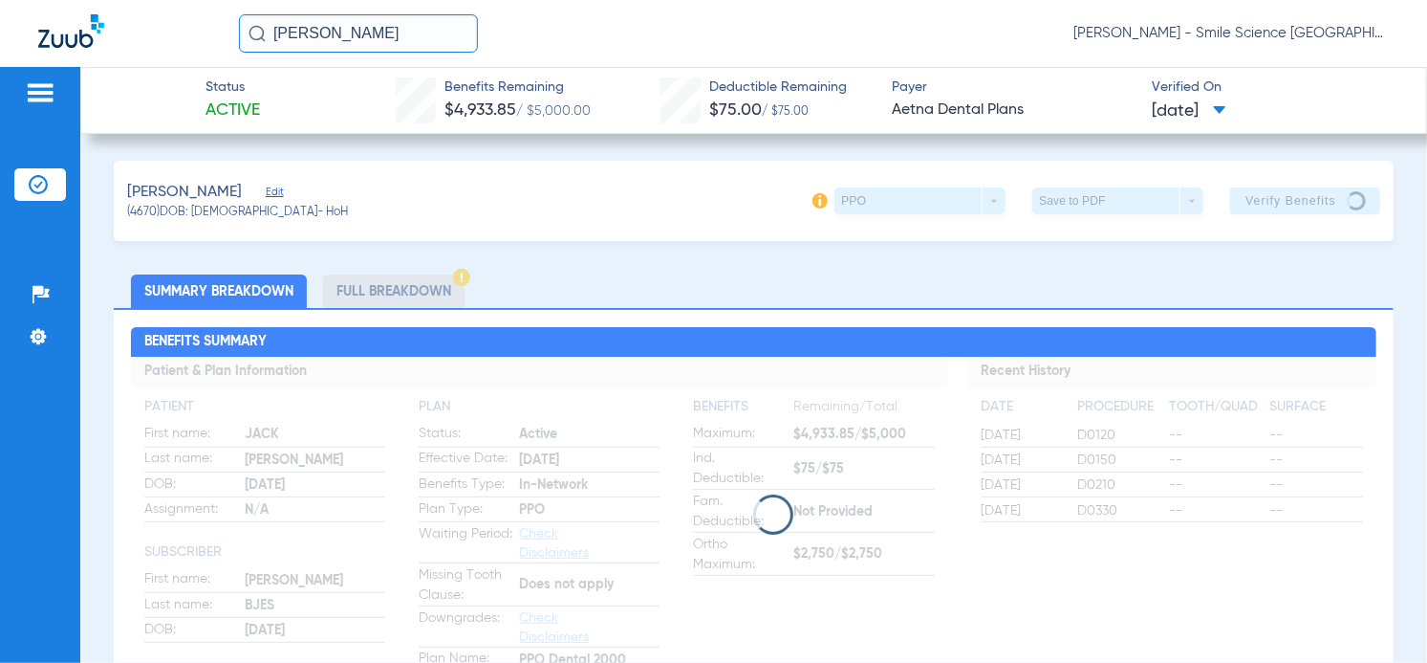
click at [393, 49] on input "[PERSON_NAME]" at bounding box center [358, 33] width 239 height 38
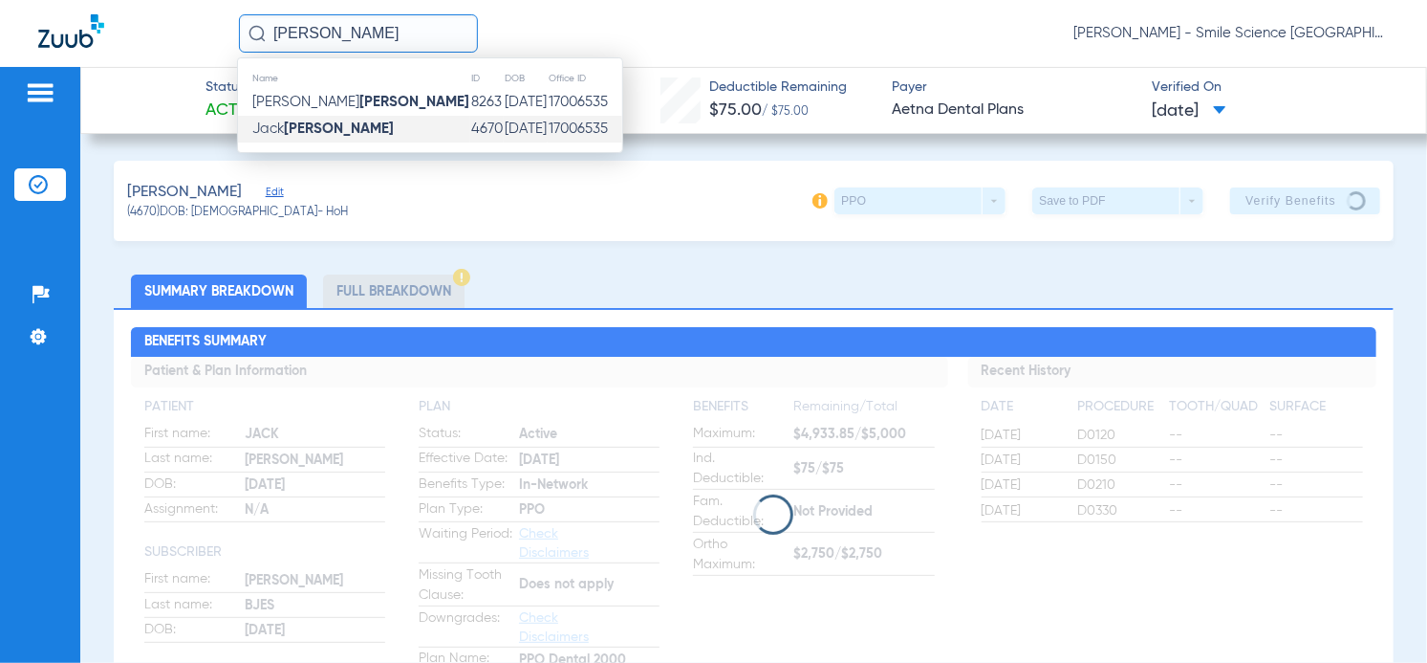
drag, startPoint x: 448, startPoint y: 127, endPoint x: 463, endPoint y: 120, distance: 15.8
click at [504, 129] on td "[DATE]" at bounding box center [526, 129] width 44 height 27
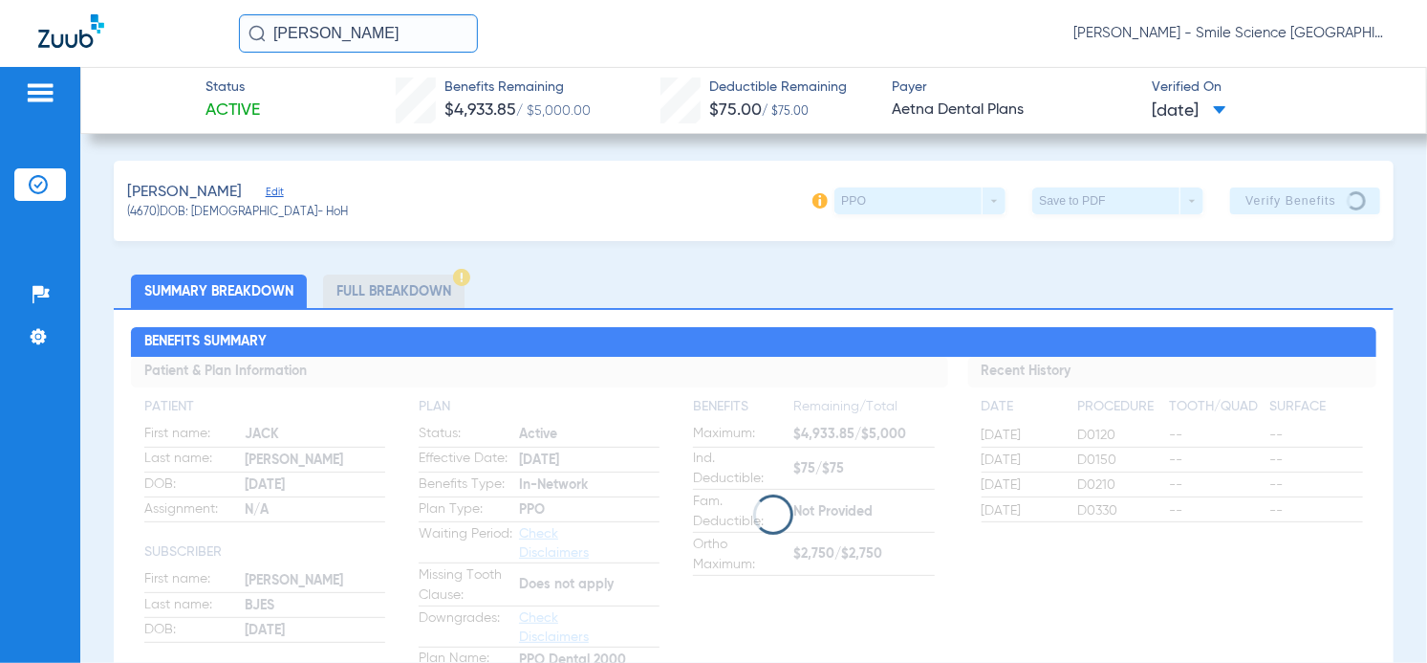
drag, startPoint x: 407, startPoint y: 37, endPoint x: 135, endPoint y: 77, distance: 275.4
click at [143, 77] on app-portal-wrapper "[PERSON_NAME] [PERSON_NAME] - Smile Science Chicago Patients Insurance Verifica…" at bounding box center [713, 364] width 1427 height 729
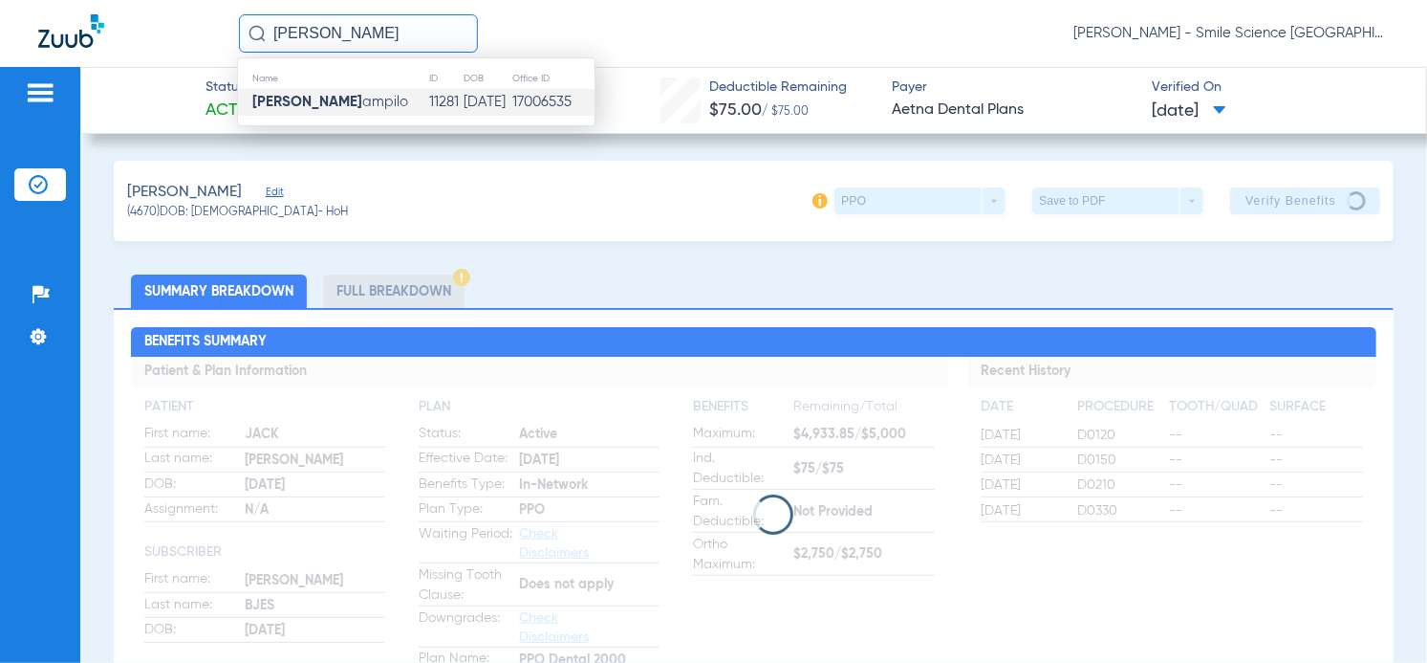
type input "[PERSON_NAME]"
click at [428, 98] on td "11281" at bounding box center [445, 102] width 35 height 27
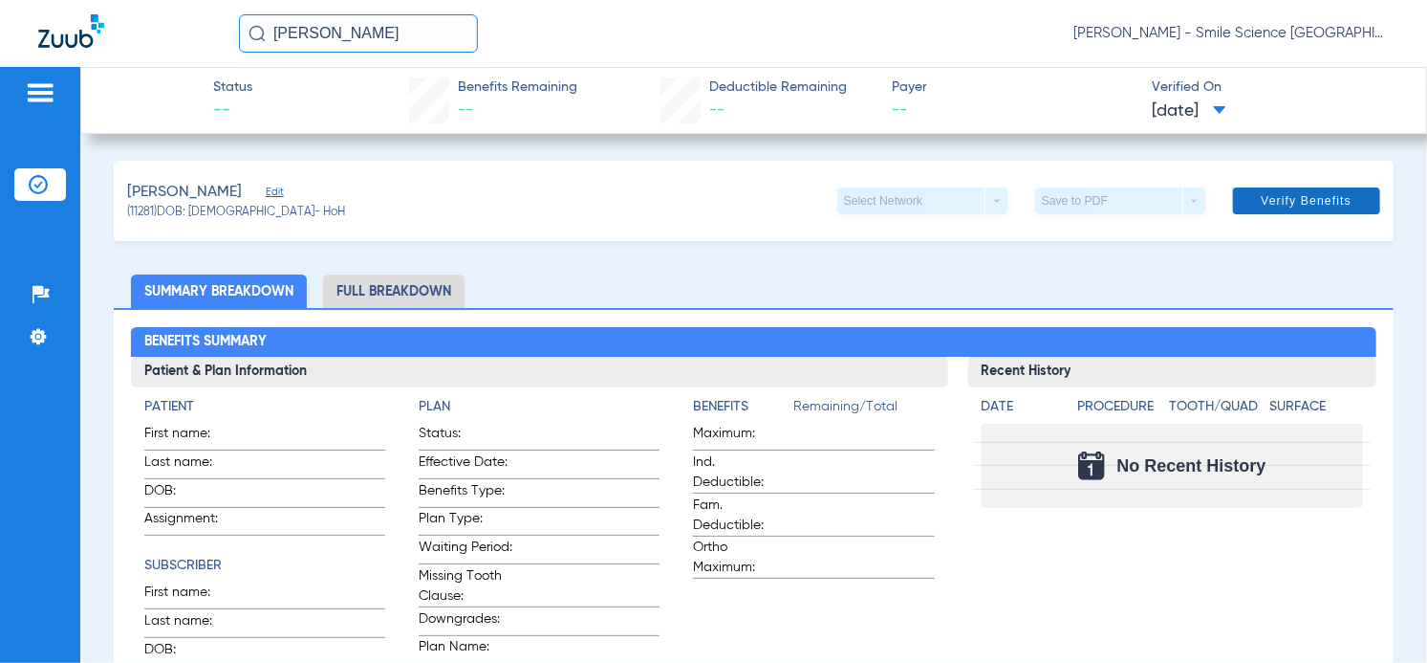
click at [1348, 185] on span at bounding box center [1306, 201] width 147 height 46
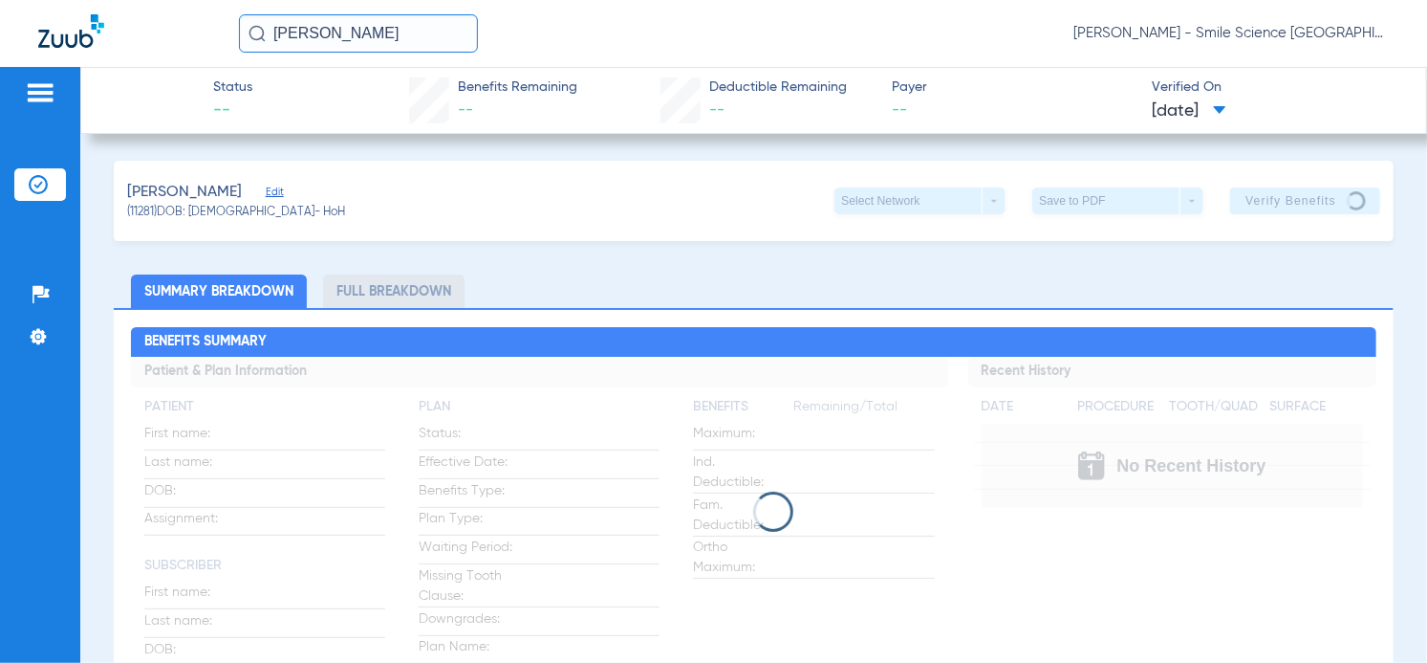
drag, startPoint x: 357, startPoint y: 23, endPoint x: 0, endPoint y: 31, distance: 356.7
click at [50, 34] on div "[PERSON_NAME] s [PERSON_NAME] - Smile Science [GEOGRAPHIC_DATA]" at bounding box center [713, 33] width 1427 height 67
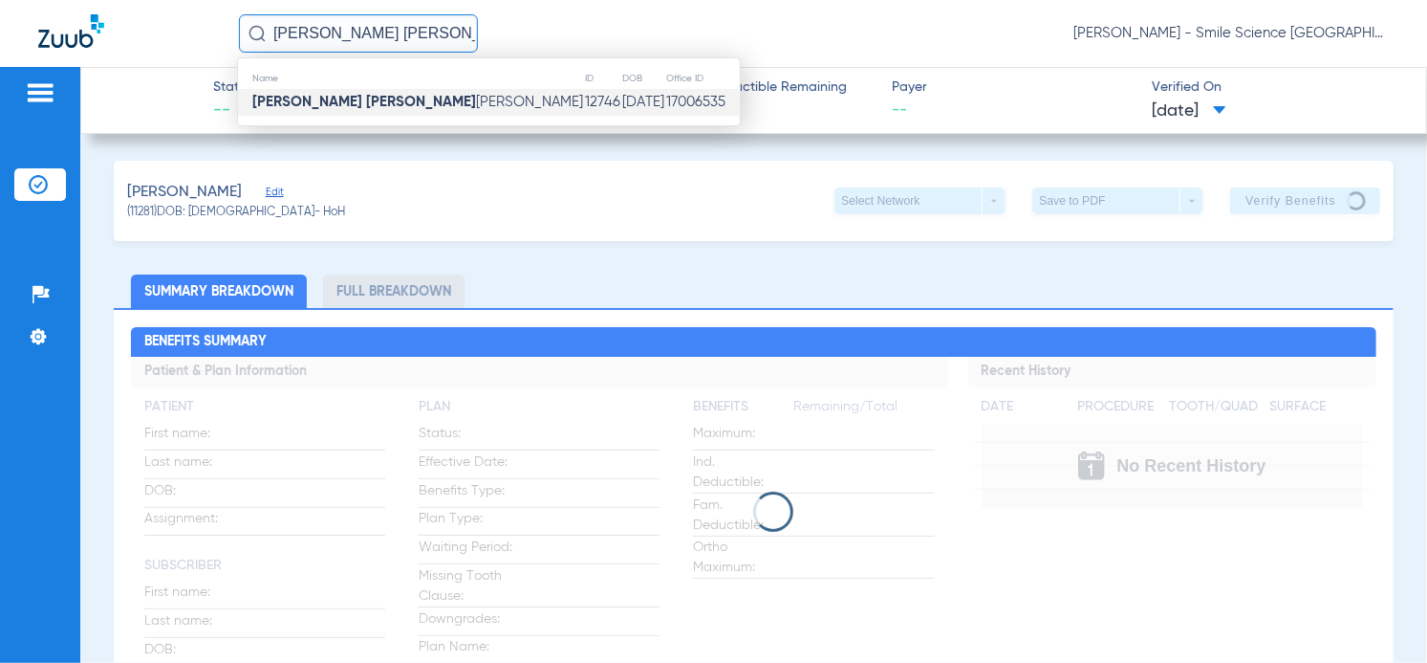
type input "[PERSON_NAME] [PERSON_NAME]"
click at [357, 110] on td "[PERSON_NAME]" at bounding box center [411, 102] width 346 height 27
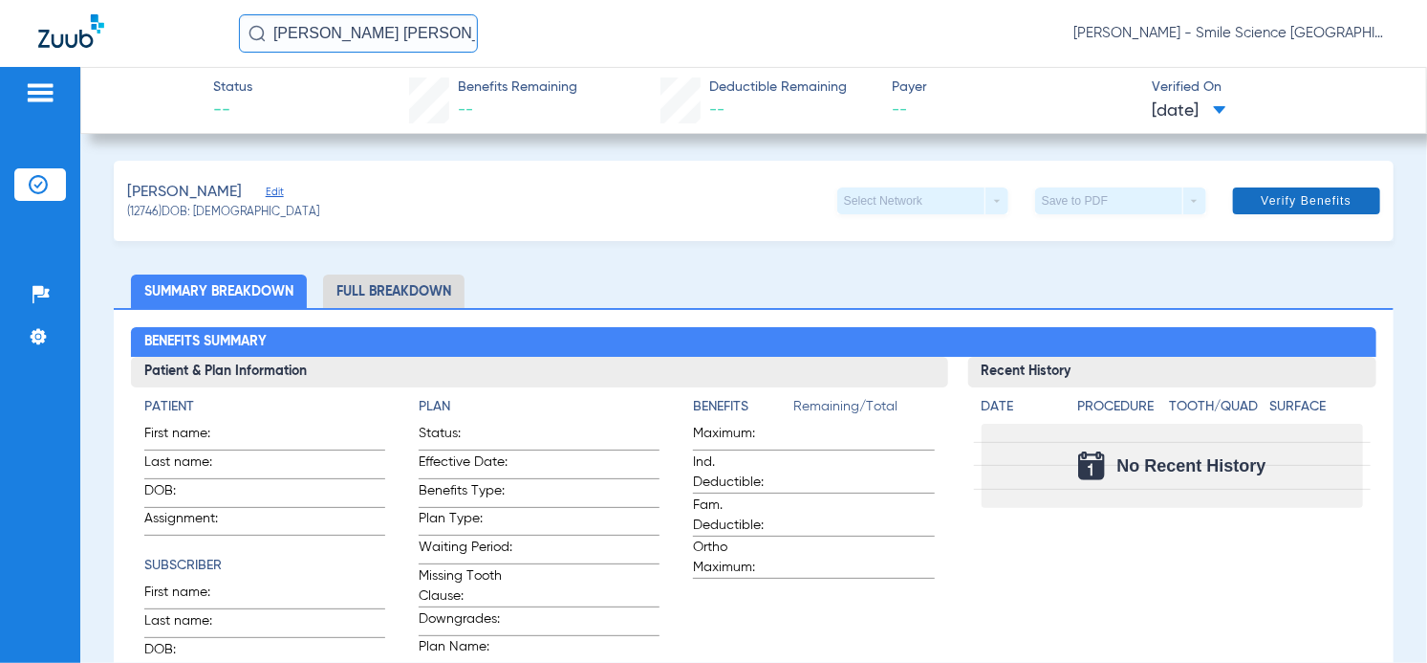
click at [1233, 179] on span at bounding box center [1306, 201] width 147 height 46
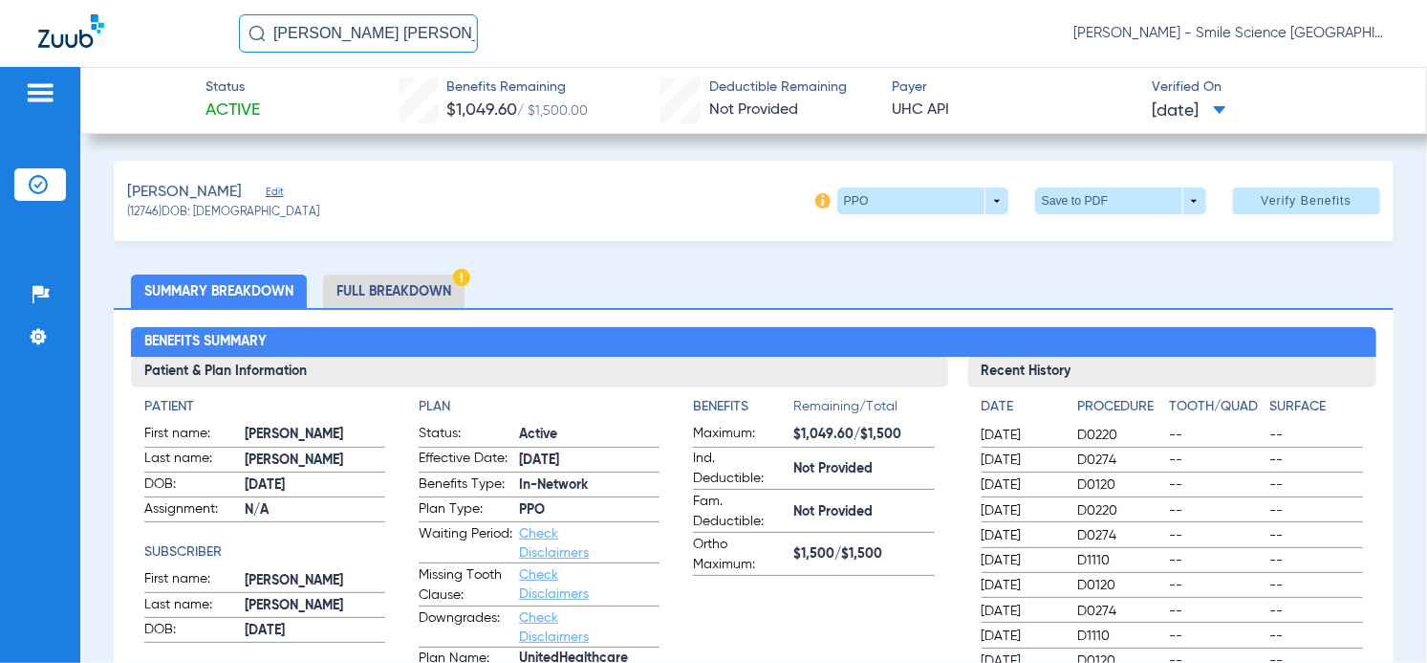
drag, startPoint x: 351, startPoint y: 33, endPoint x: 11, endPoint y: 54, distance: 340.1
click at [73, 37] on div "[PERSON_NAME] [PERSON_NAME] [PERSON_NAME] - Smile Science Chicago" at bounding box center [713, 33] width 1427 height 67
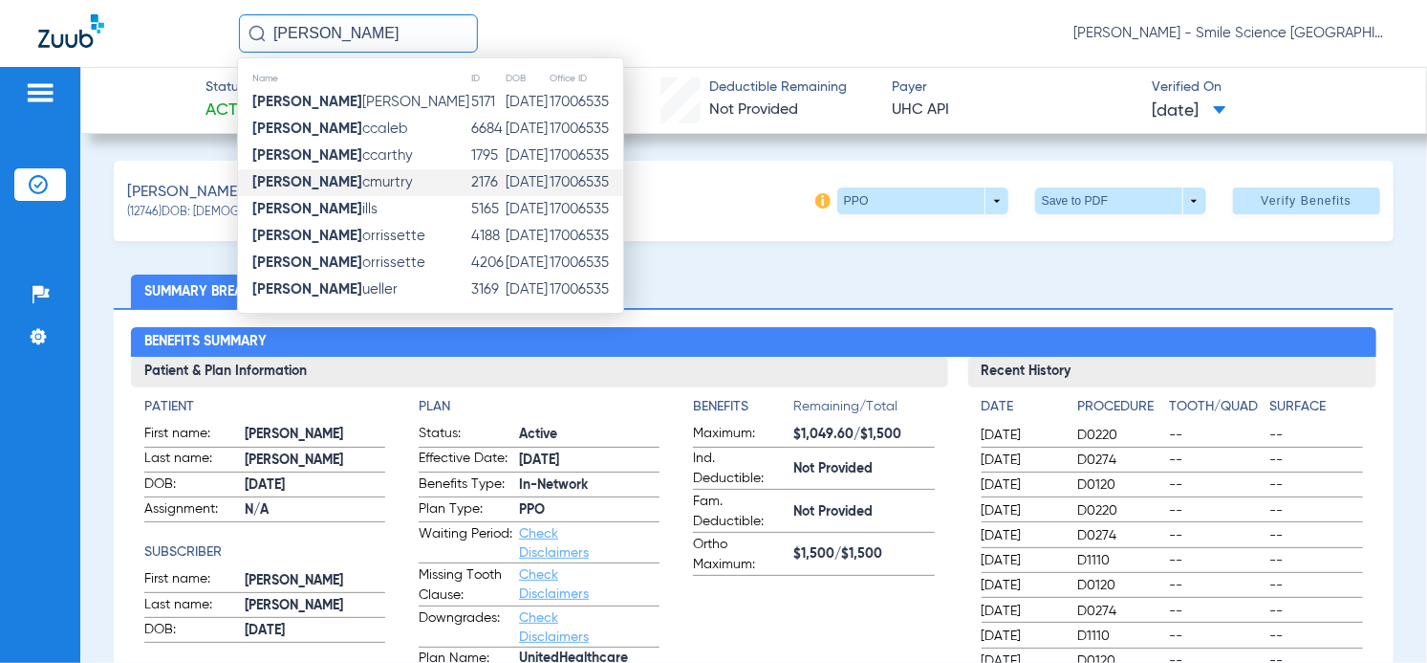
type input "[PERSON_NAME]"
click at [359, 187] on span "[PERSON_NAME] cmurtry" at bounding box center [332, 182] width 161 height 14
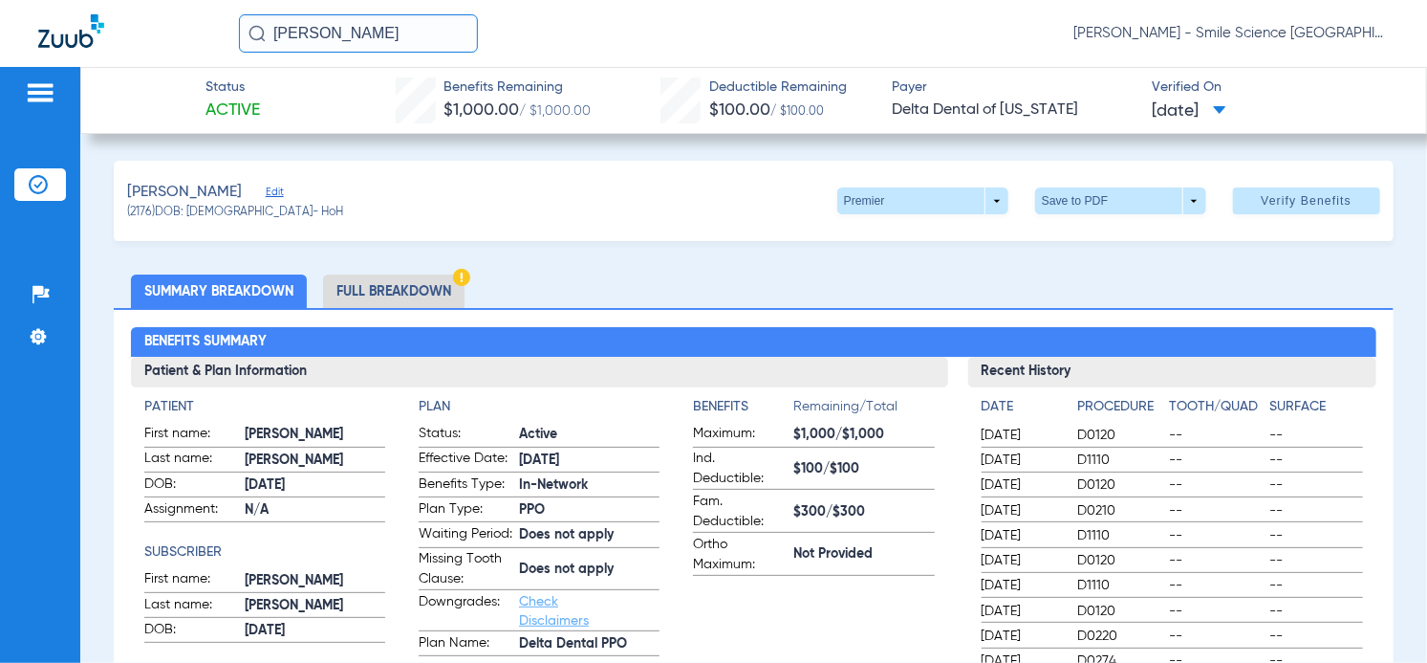
drag, startPoint x: 371, startPoint y: 39, endPoint x: 227, endPoint y: 38, distance: 144.4
click at [242, 37] on input "[PERSON_NAME]" at bounding box center [358, 33] width 239 height 38
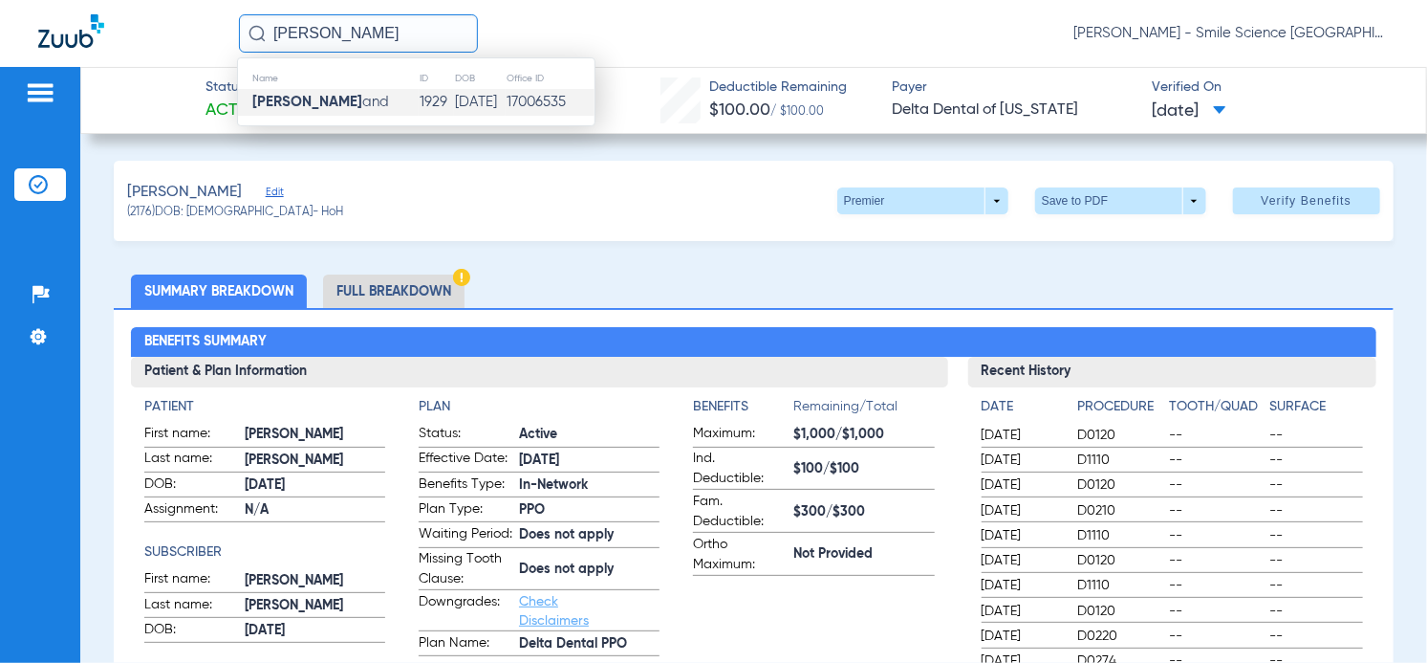
type input "[PERSON_NAME]"
click at [327, 102] on strong "[PERSON_NAME]" at bounding box center [307, 102] width 110 height 14
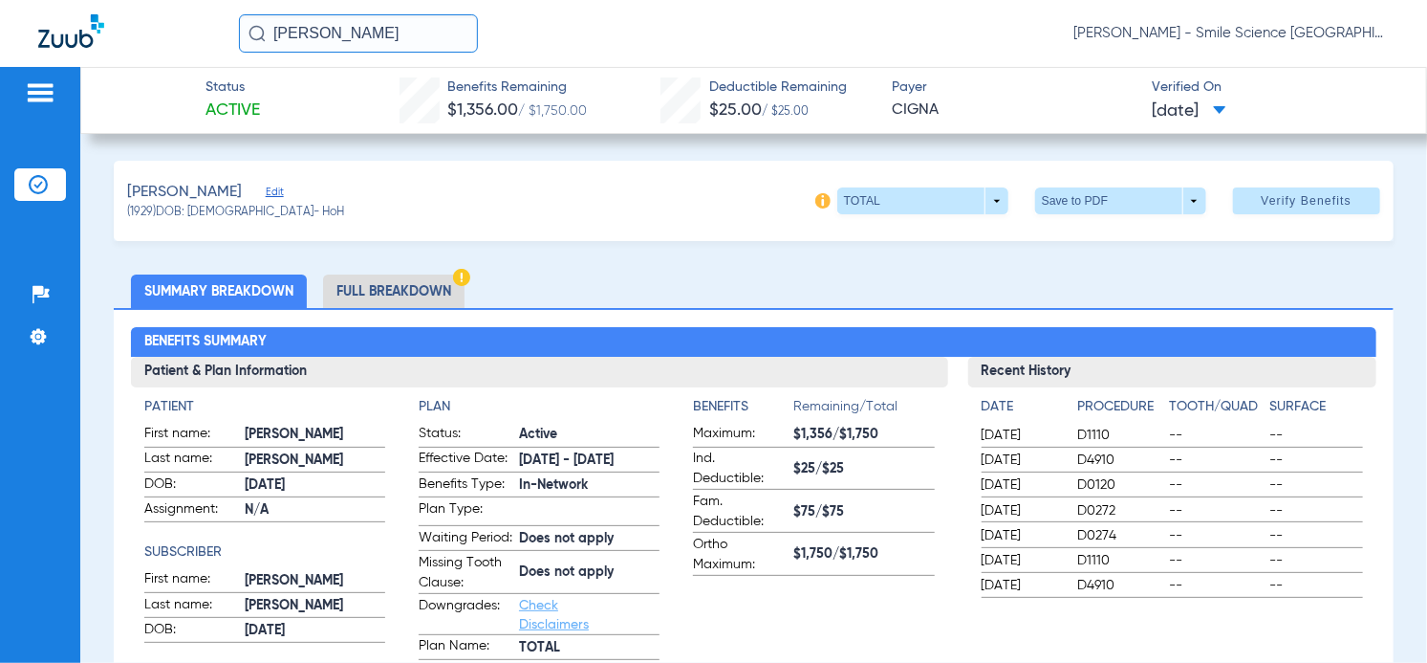
drag, startPoint x: 371, startPoint y: 34, endPoint x: 136, endPoint y: 17, distance: 235.8
click at [145, 19] on div "[PERSON_NAME] [PERSON_NAME] - Smile Science [GEOGRAPHIC_DATA]" at bounding box center [713, 33] width 1427 height 67
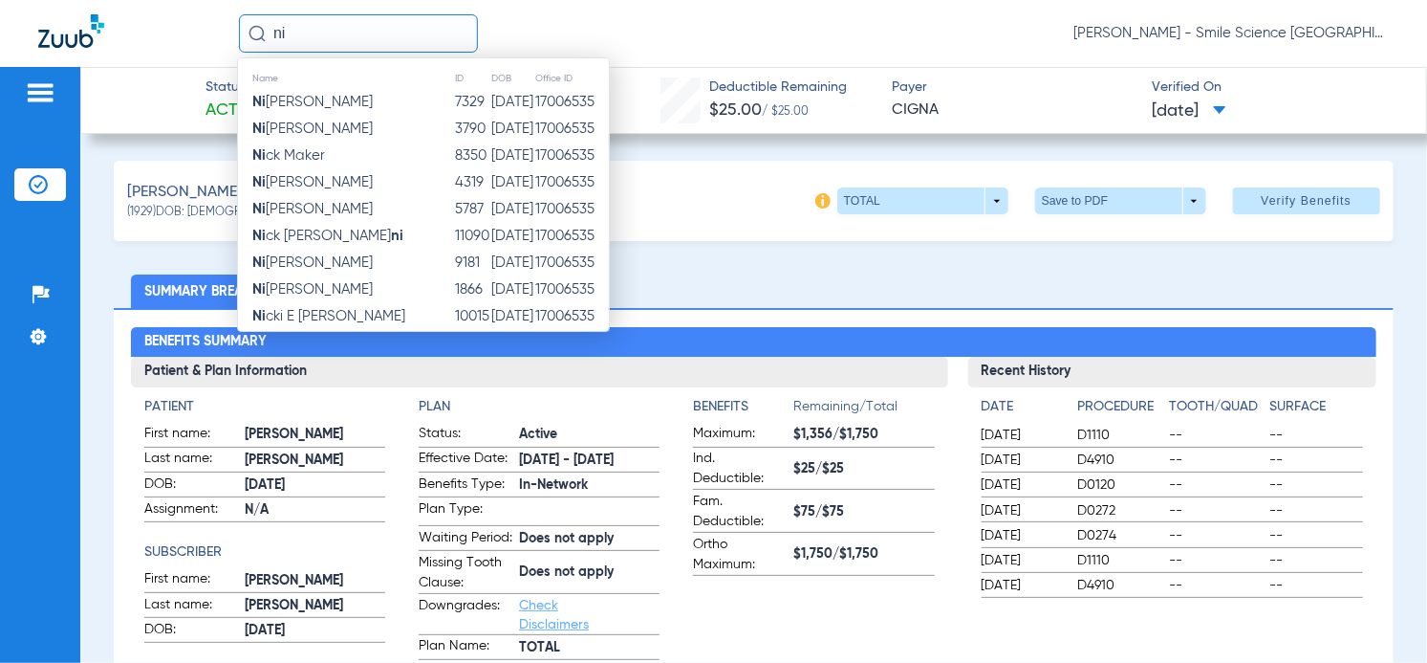
type input "n"
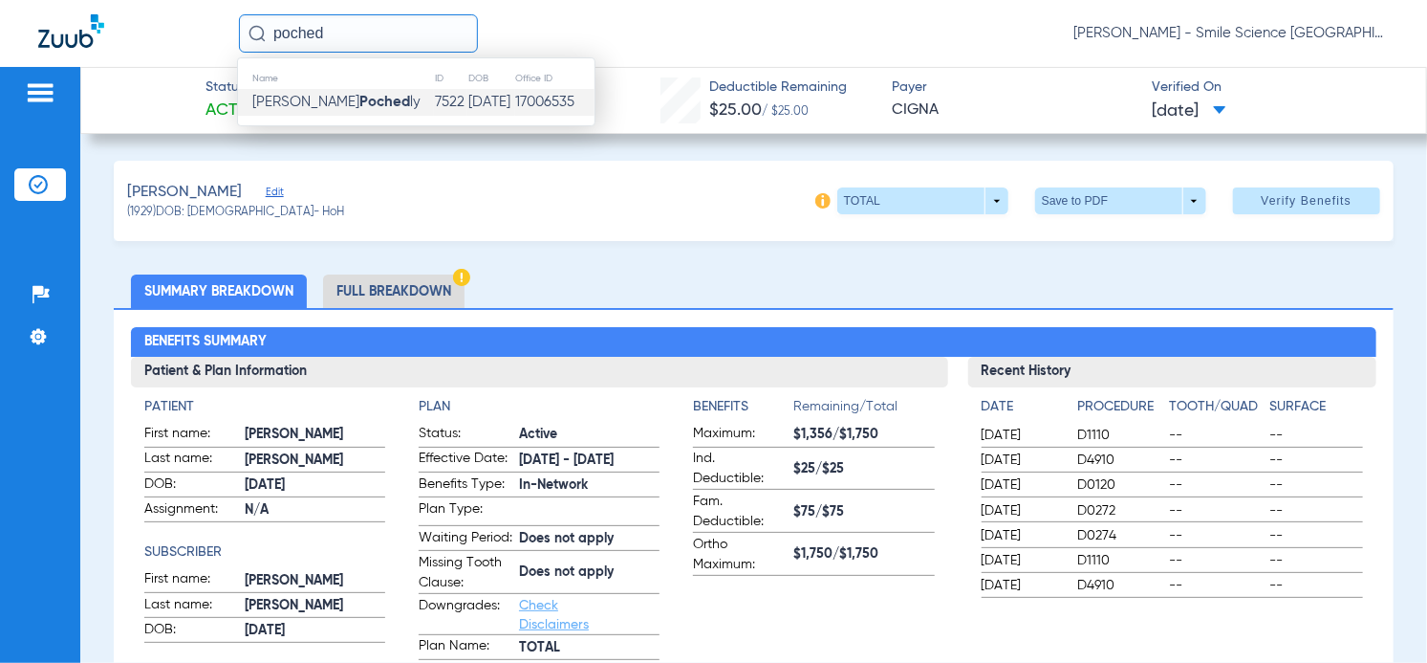
type input "poched"
click at [434, 109] on td "7522" at bounding box center [450, 102] width 33 height 27
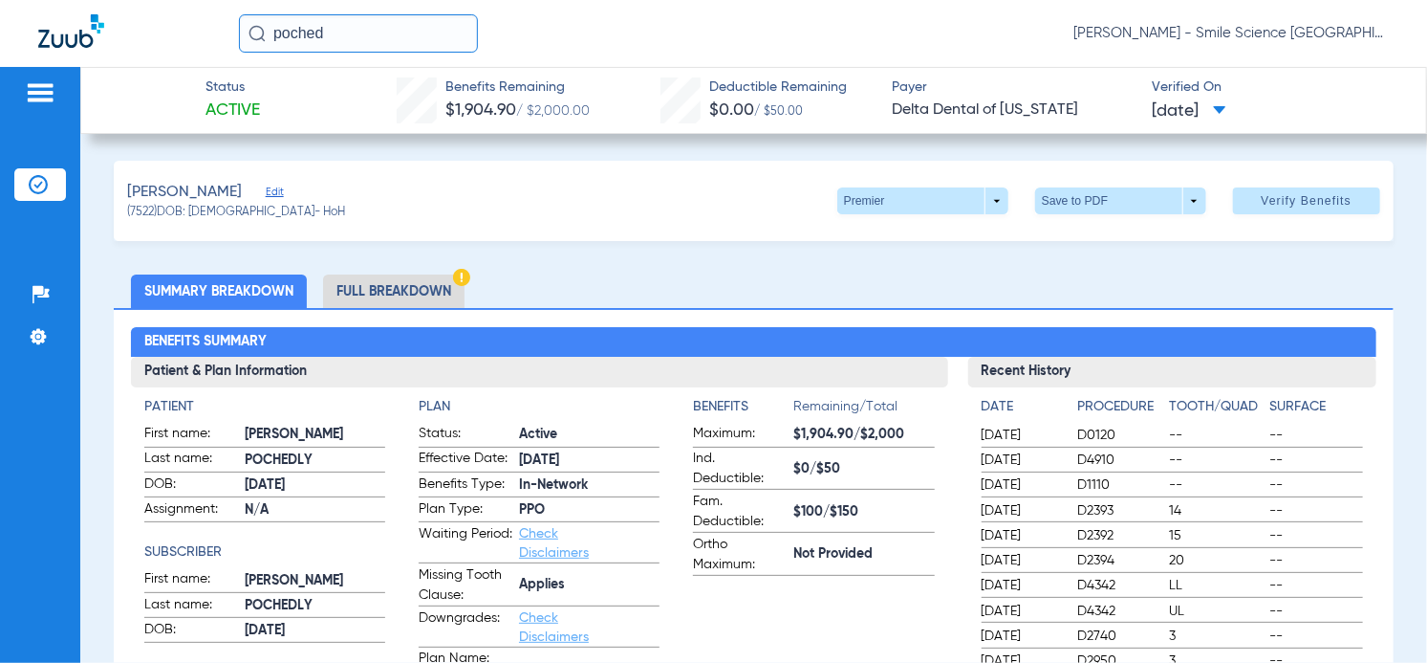
drag, startPoint x: 353, startPoint y: 34, endPoint x: 190, endPoint y: 33, distance: 162.5
click at [190, 33] on div "poched [PERSON_NAME] - Smile Science [GEOGRAPHIC_DATA]" at bounding box center [713, 33] width 1427 height 67
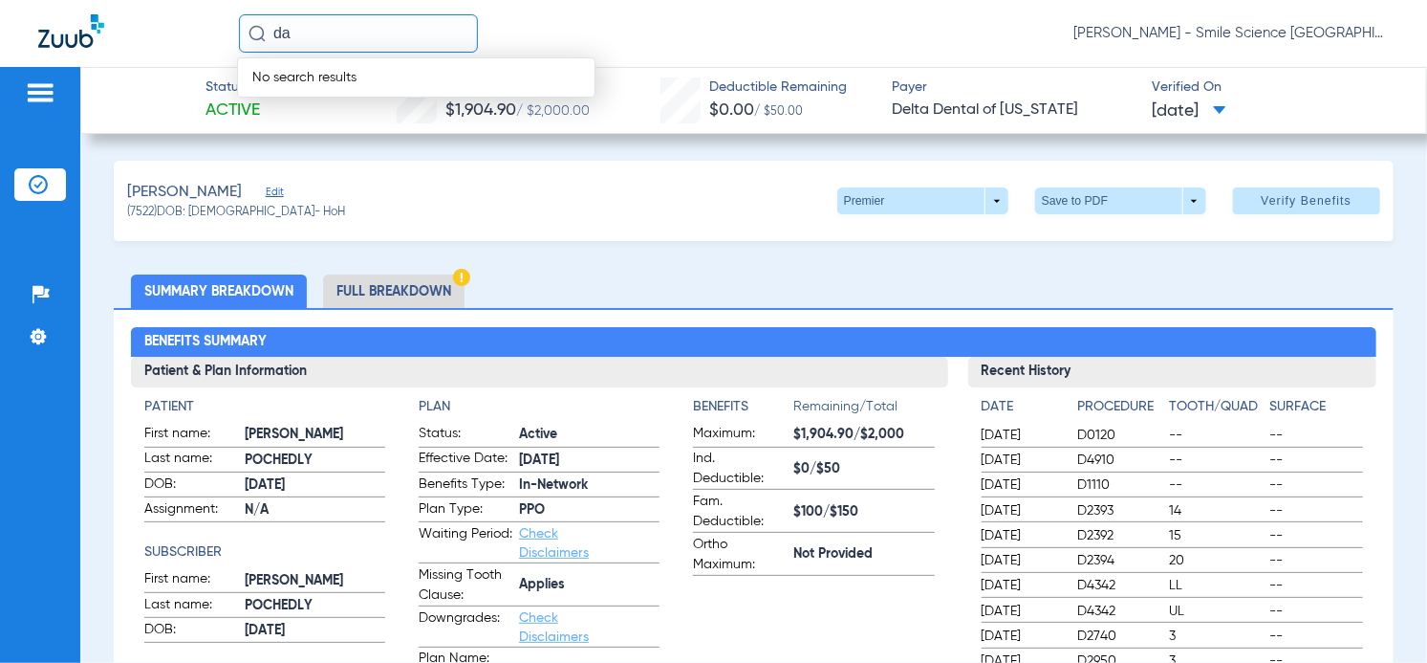
type input "d"
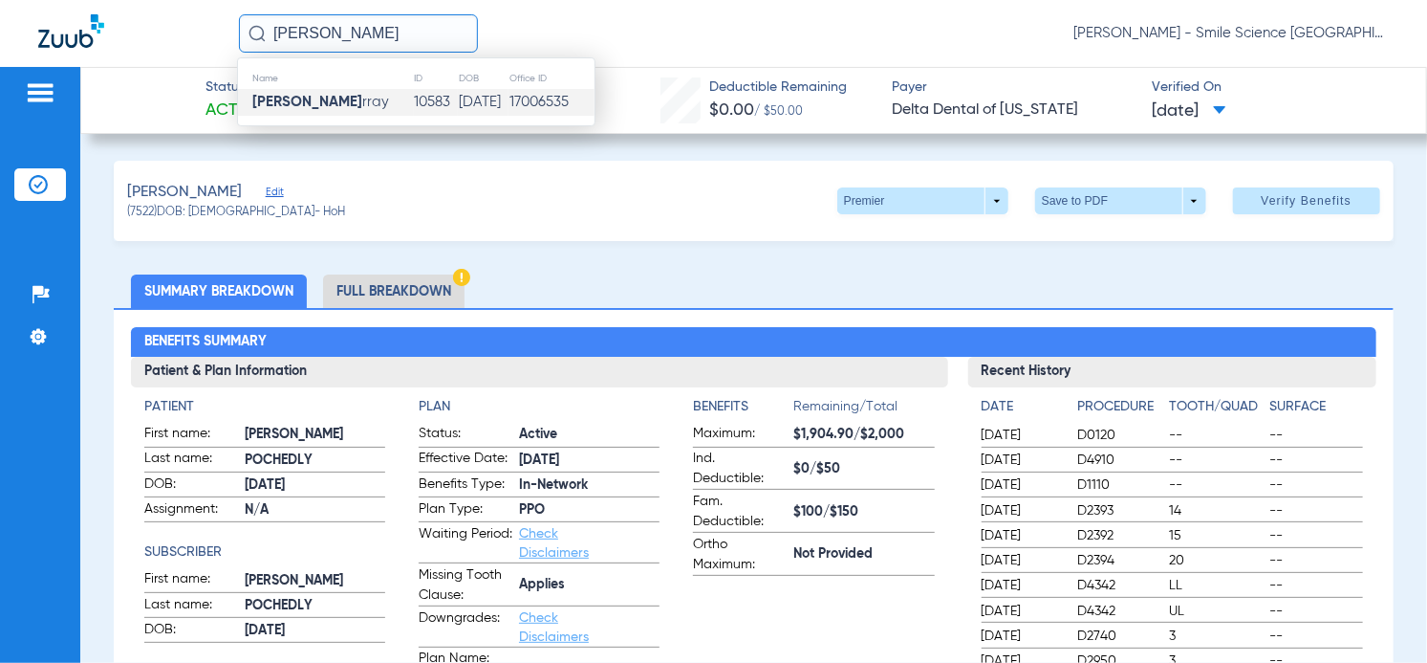
type input "[PERSON_NAME]"
drag, startPoint x: 341, startPoint y: 106, endPoint x: 385, endPoint y: 109, distance: 44.1
click at [342, 106] on td "[PERSON_NAME] rray" at bounding box center [326, 102] width 176 height 27
